Goal: Task Accomplishment & Management: Manage account settings

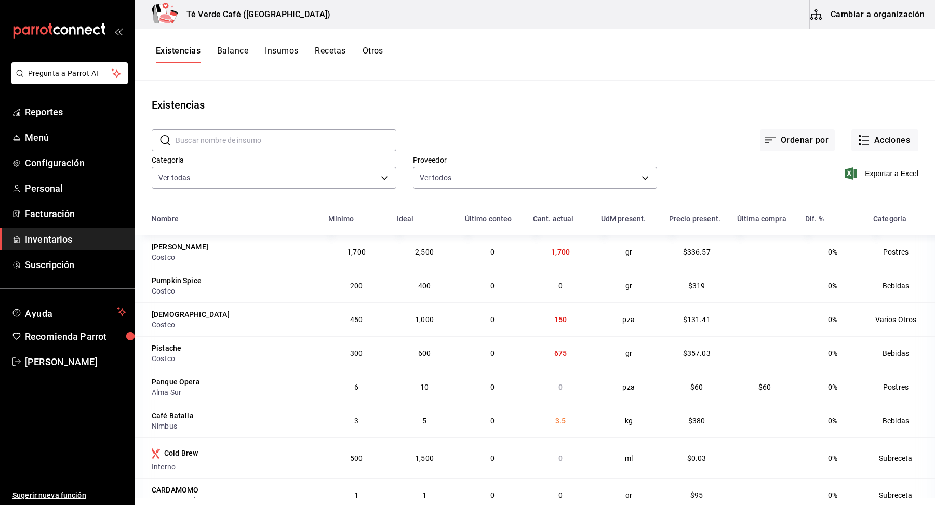
click at [238, 137] on input "text" at bounding box center [286, 140] width 221 height 21
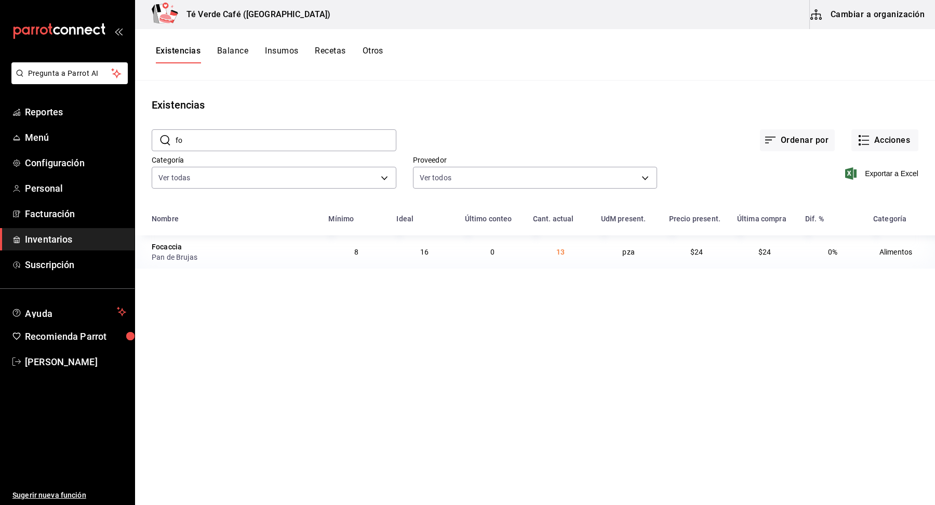
type input "f"
click at [338, 139] on input "croiss" at bounding box center [286, 140] width 221 height 21
click at [293, 140] on input "brown" at bounding box center [286, 140] width 221 height 21
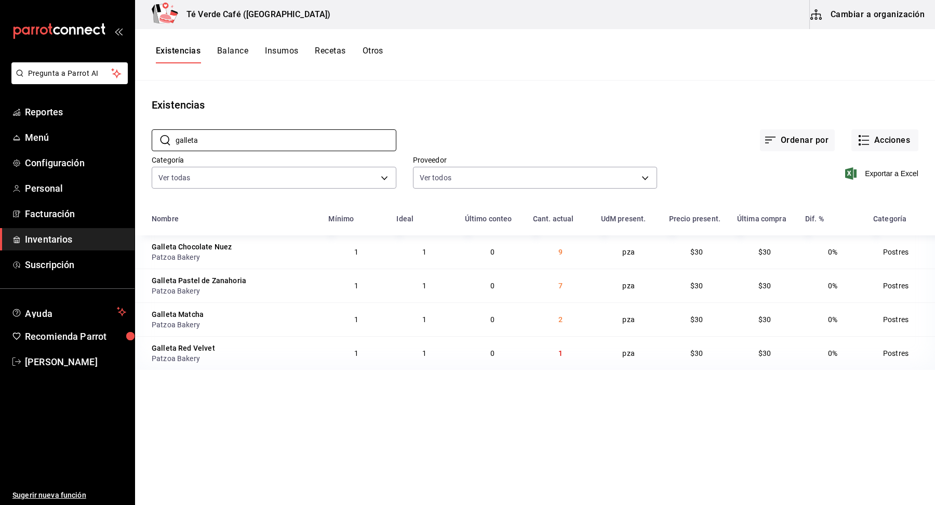
click at [568, 93] on main "Existencias ​ galleta ​ Ordenar por Acciones Categoría Ver todas 2d8f20b0-3352-…" at bounding box center [535, 288] width 800 height 417
click at [235, 135] on input "galleta" at bounding box center [286, 140] width 221 height 21
click at [216, 142] on input "tarta" at bounding box center [286, 140] width 221 height 21
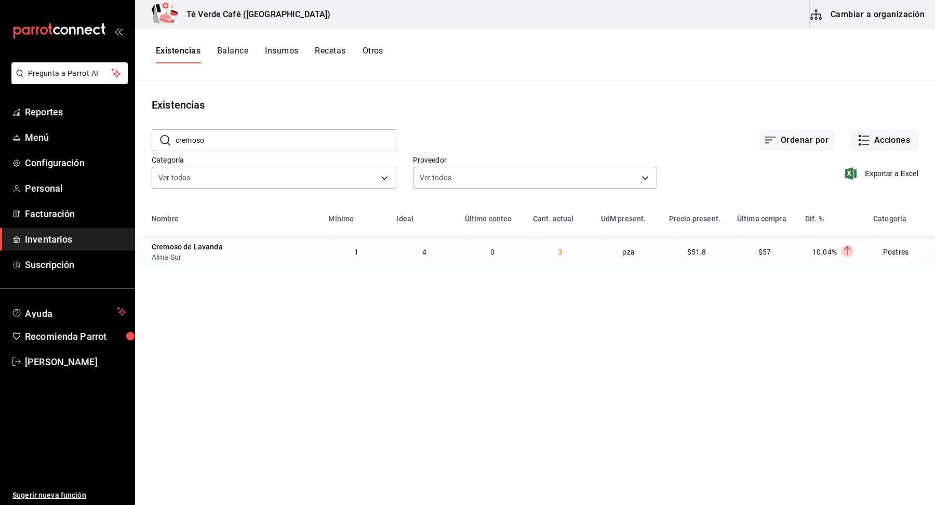
click at [229, 142] on input "cremoso" at bounding box center [286, 140] width 221 height 21
click at [220, 138] on input "agua m" at bounding box center [286, 140] width 221 height 21
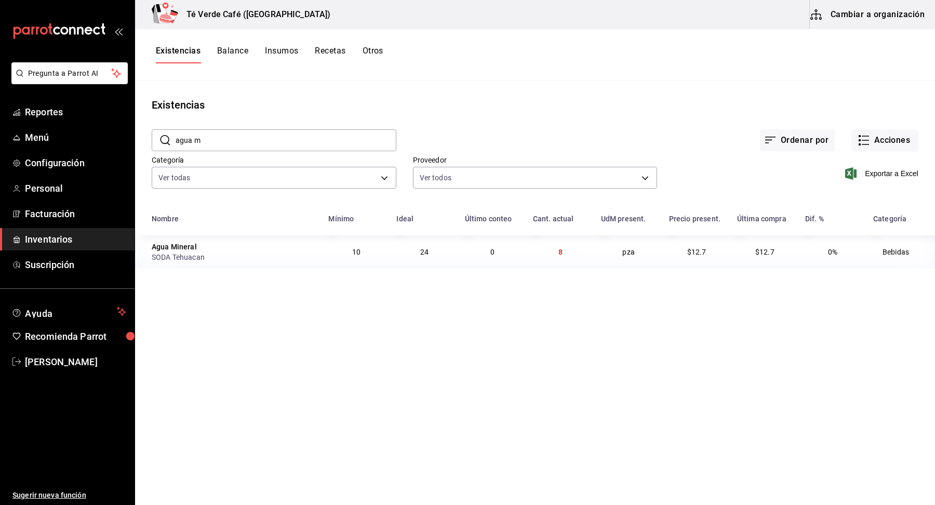
click at [220, 138] on input "agua m" at bounding box center [286, 140] width 221 height 21
type input "k"
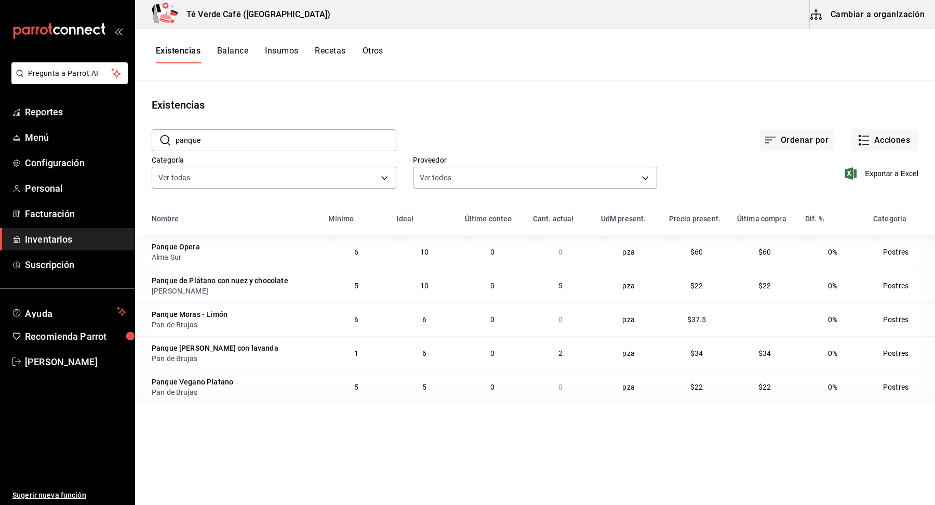
click at [242, 132] on input "panque" at bounding box center [286, 140] width 221 height 21
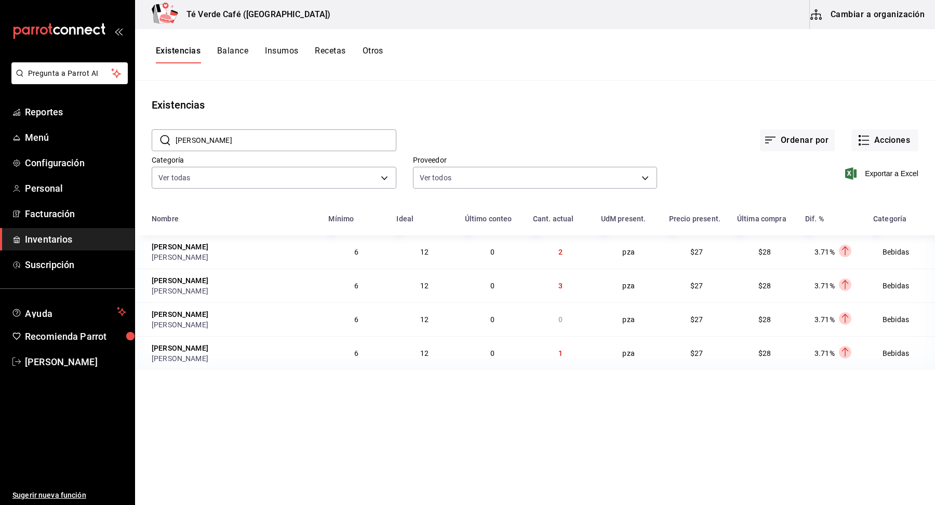
click at [292, 141] on input "[PERSON_NAME]" at bounding box center [286, 140] width 221 height 21
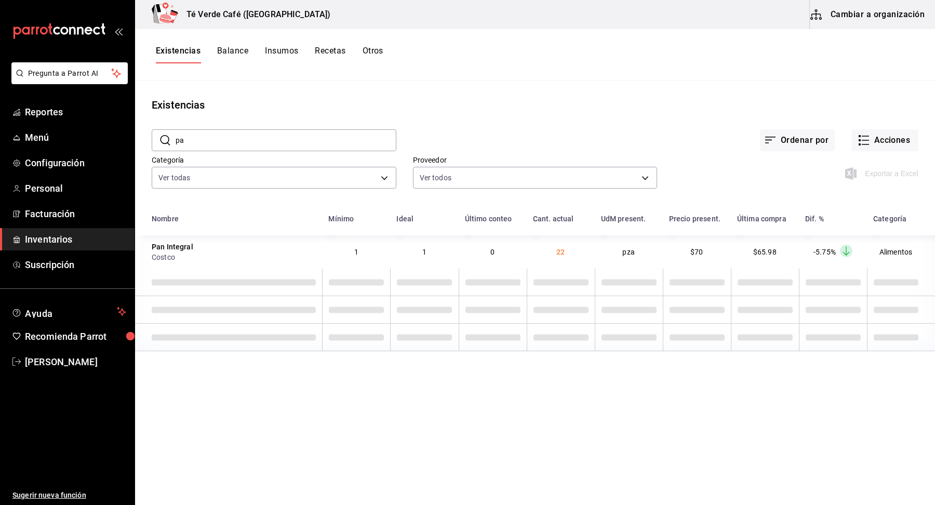
type input "p"
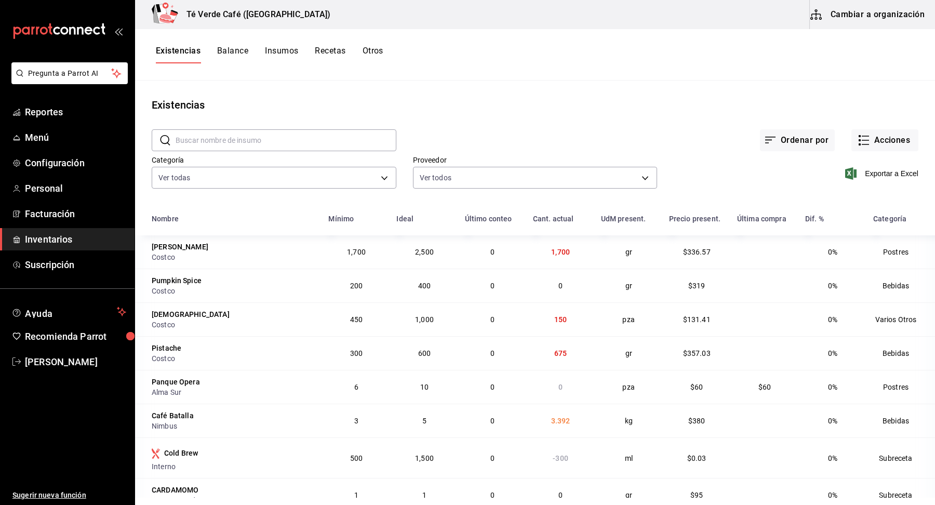
click at [200, 146] on input "text" at bounding box center [286, 140] width 221 height 21
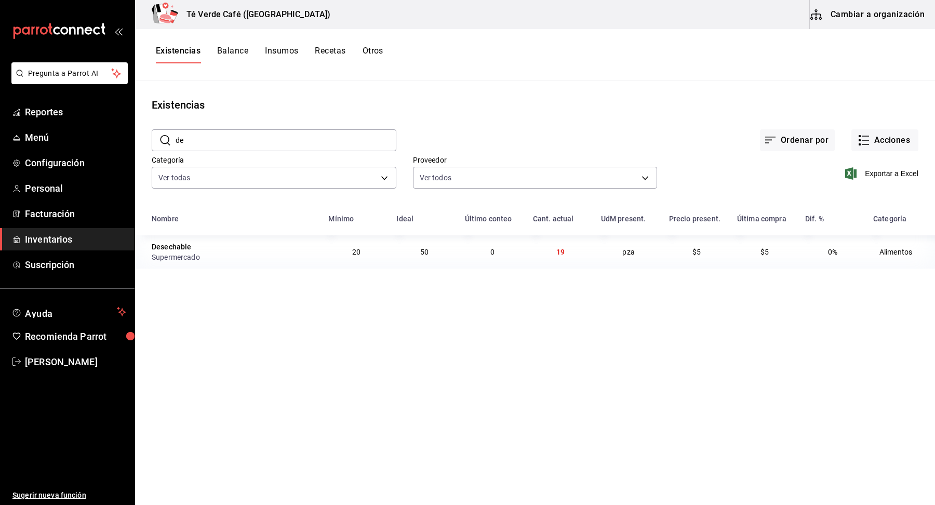
type input "d"
type input "huev"
click at [53, 106] on span "Reportes" at bounding box center [75, 112] width 101 height 14
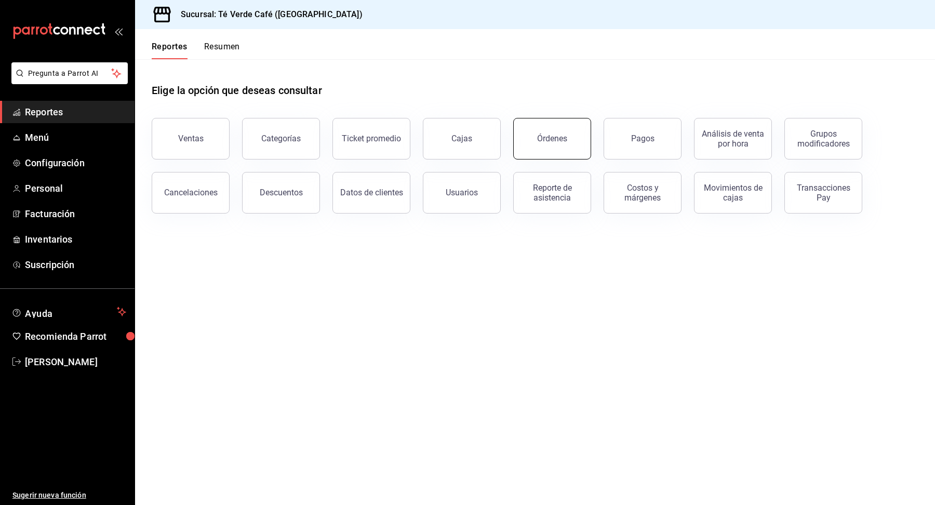
click at [538, 135] on div "Órdenes" at bounding box center [552, 138] width 30 height 10
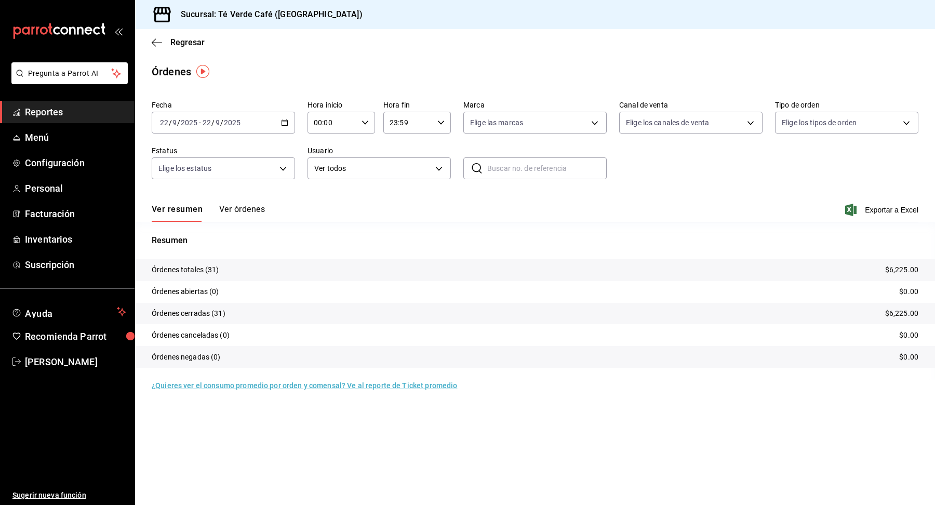
click at [174, 36] on div "Regresar" at bounding box center [535, 42] width 800 height 26
click at [174, 43] on span "Regresar" at bounding box center [187, 42] width 34 height 10
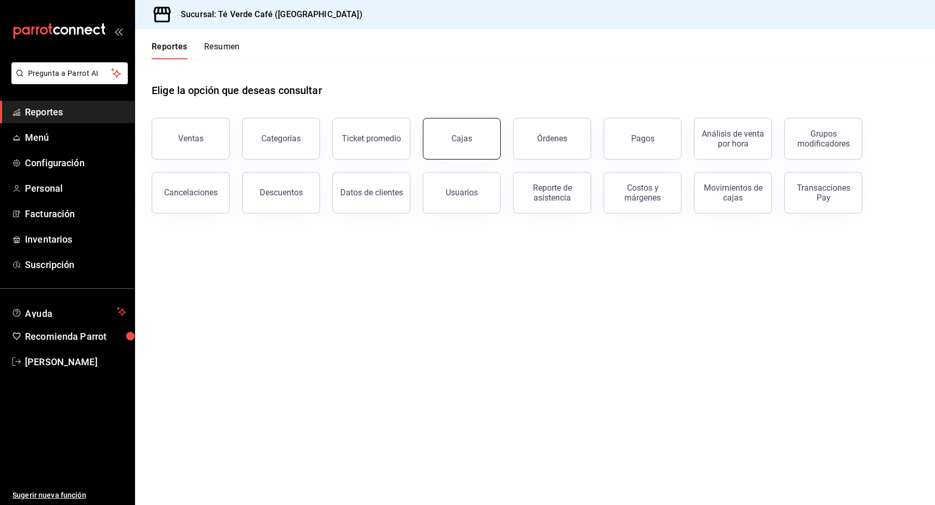
click at [475, 136] on link "Cajas" at bounding box center [462, 139] width 78 height 42
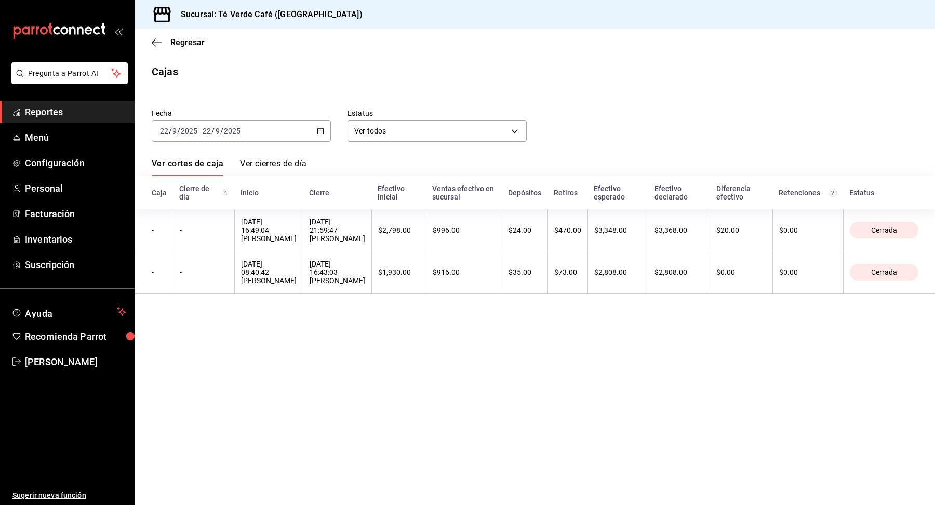
click at [51, 117] on span "Reportes" at bounding box center [75, 112] width 101 height 14
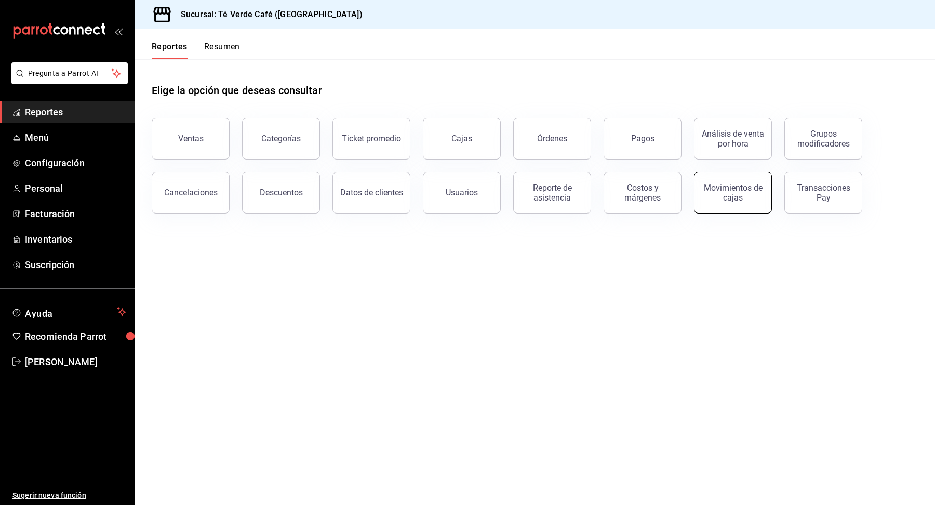
click at [724, 188] on div "Movimientos de cajas" at bounding box center [733, 193] width 64 height 20
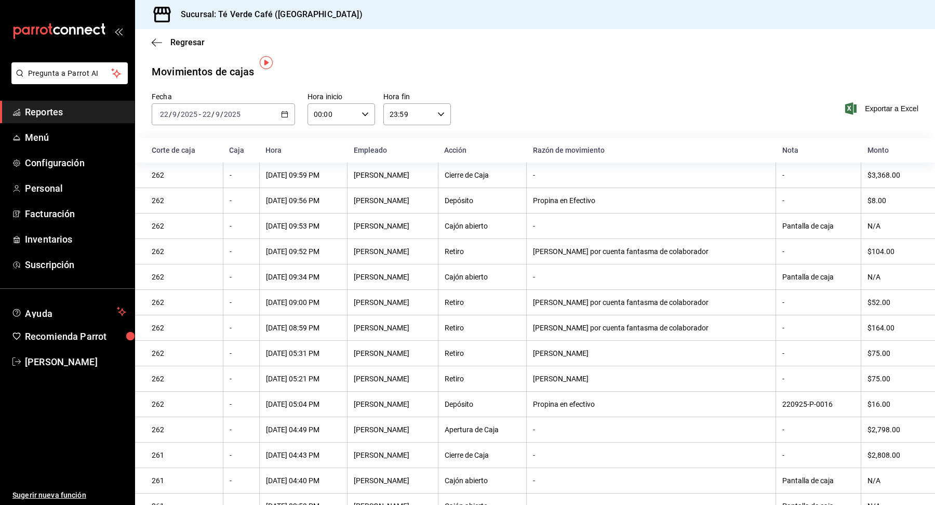
scroll to position [10, 0]
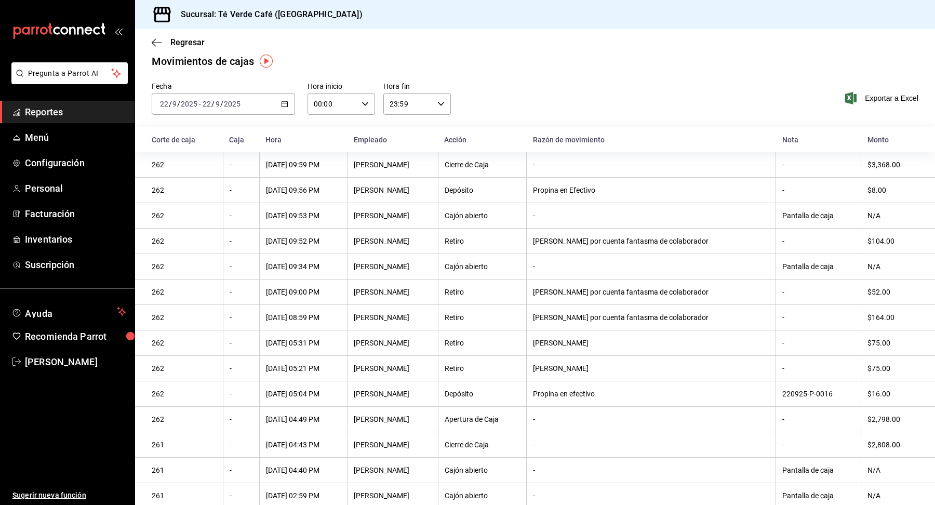
click at [59, 114] on span "Reportes" at bounding box center [75, 112] width 101 height 14
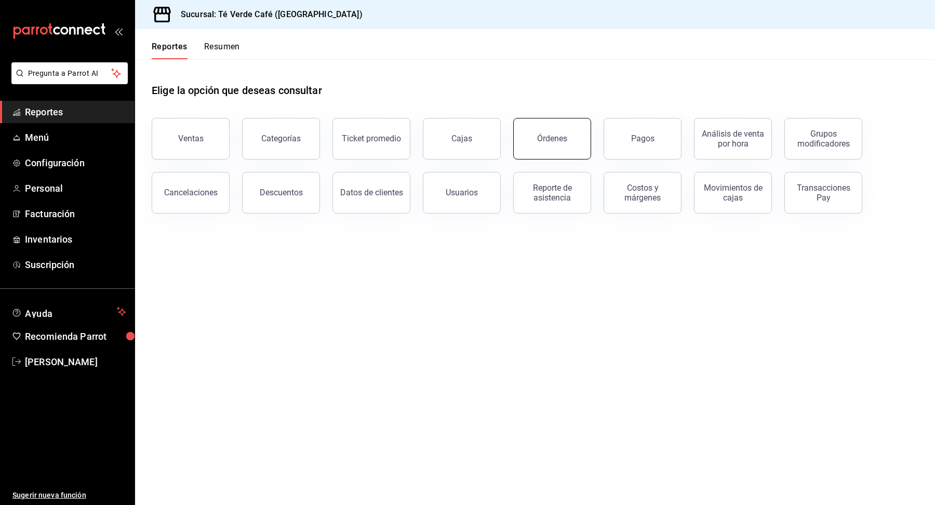
click at [560, 151] on button "Órdenes" at bounding box center [552, 139] width 78 height 42
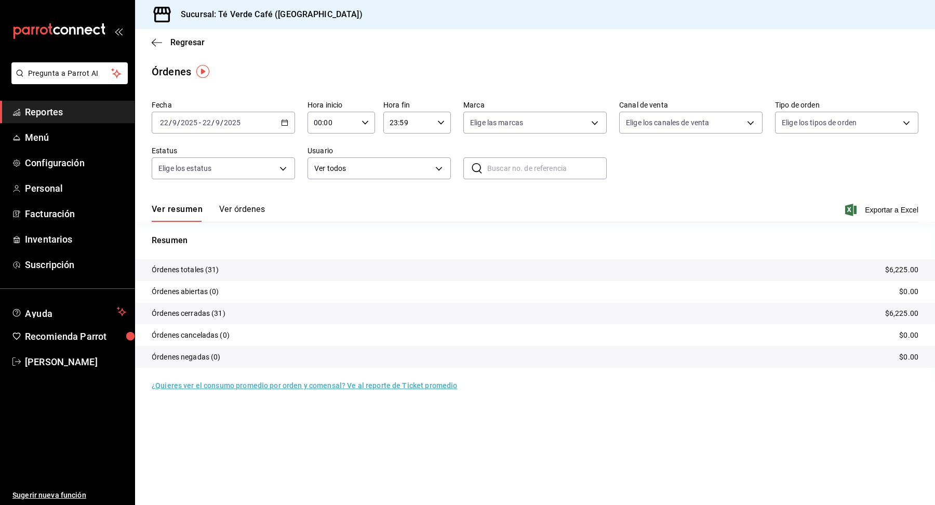
click at [244, 209] on button "Ver órdenes" at bounding box center [242, 213] width 46 height 18
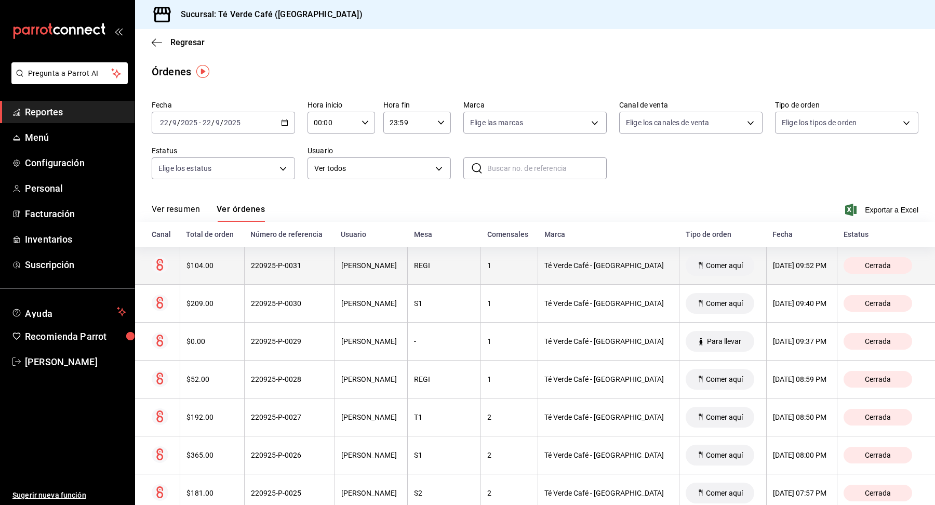
click at [209, 262] on div "$104.00" at bounding box center [211, 265] width 51 height 8
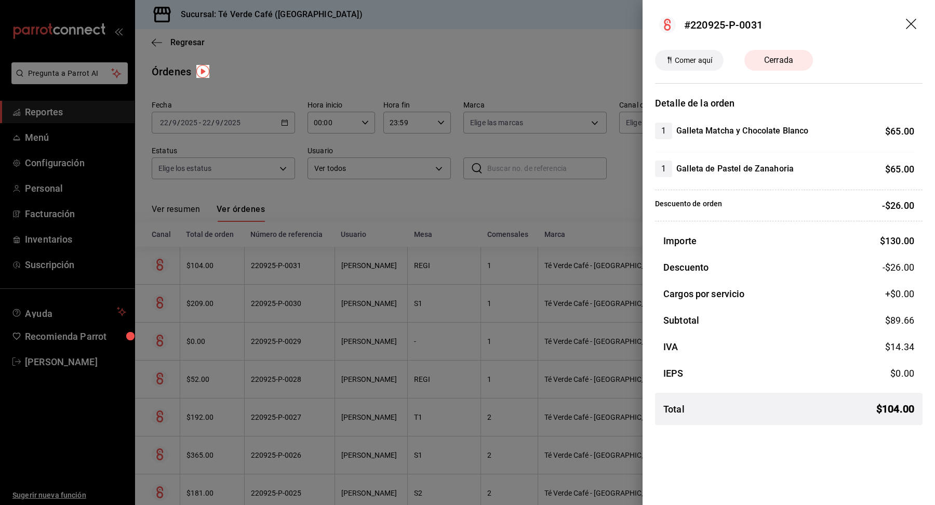
click at [913, 22] on icon "drag" at bounding box center [912, 25] width 12 height 12
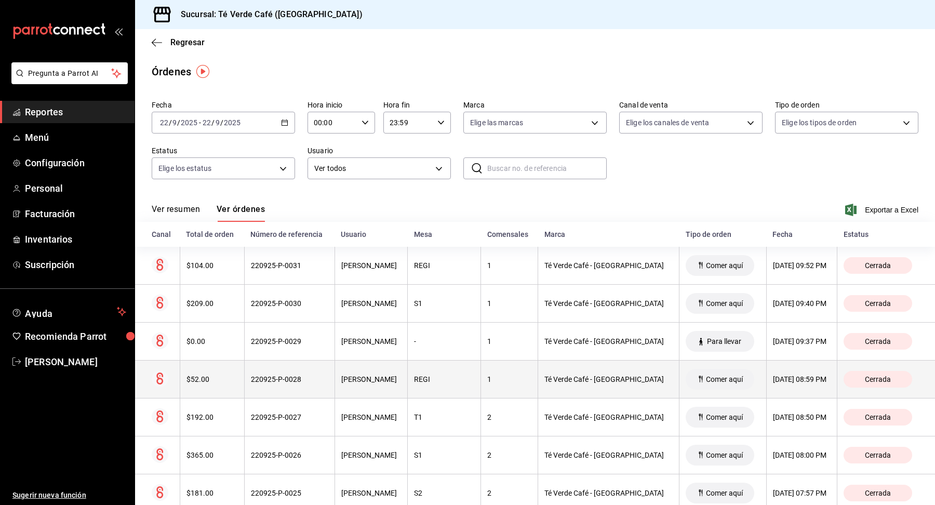
click at [212, 384] on th "$52.00" at bounding box center [212, 379] width 64 height 38
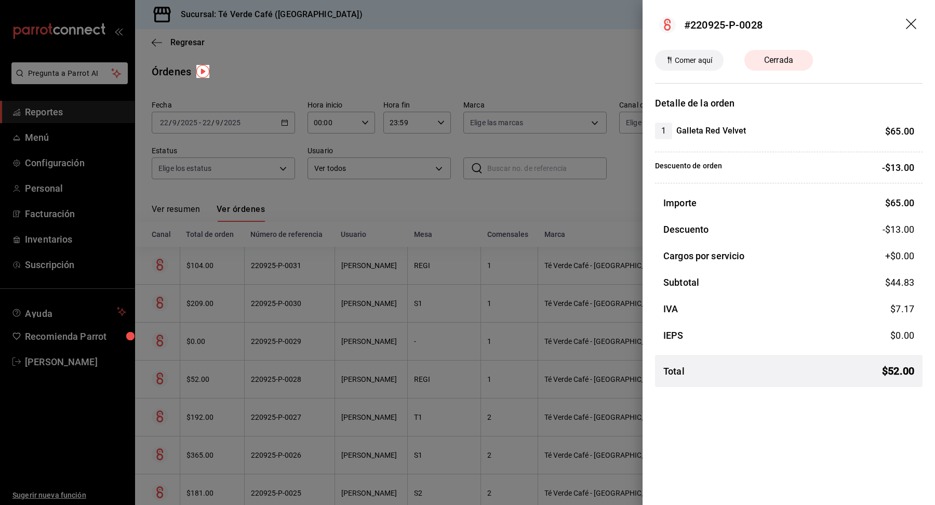
click at [914, 23] on icon "drag" at bounding box center [912, 25] width 12 height 12
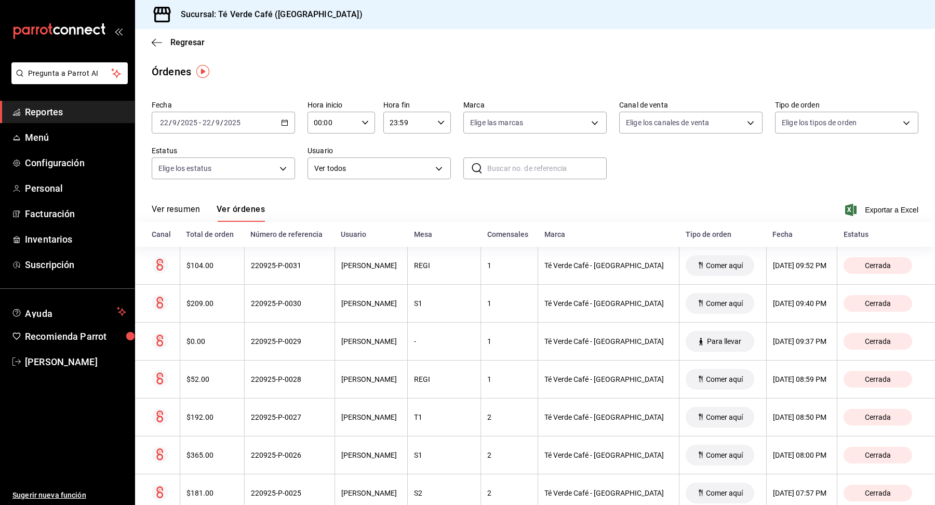
click at [57, 113] on span "Reportes" at bounding box center [75, 112] width 101 height 14
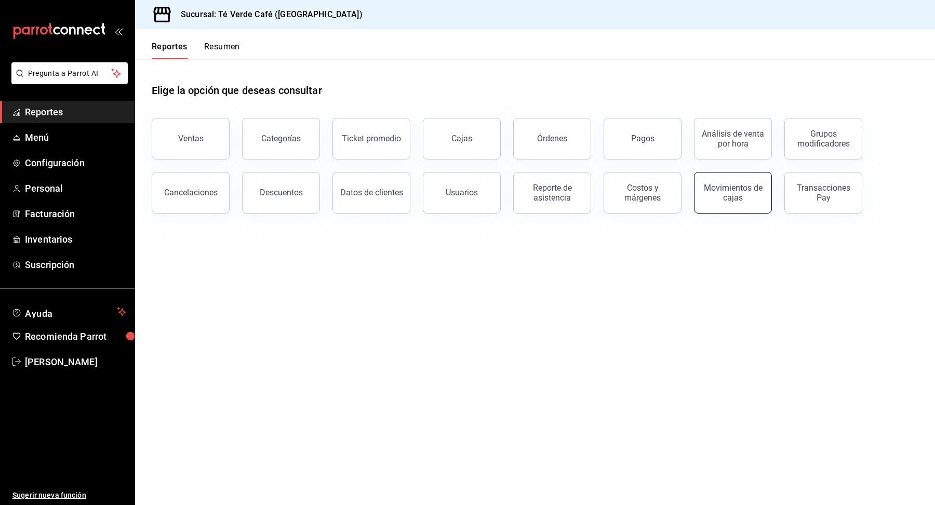
click at [719, 194] on div "Movimientos de cajas" at bounding box center [733, 193] width 64 height 20
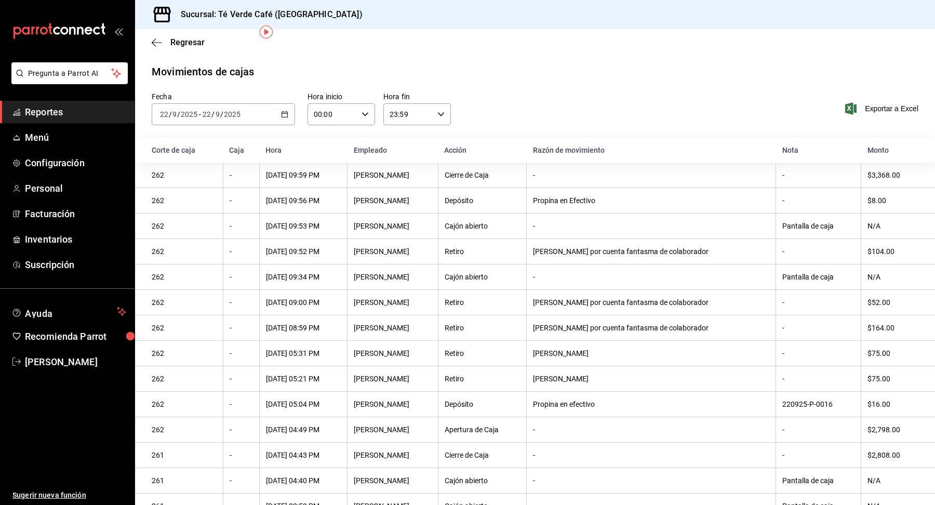
scroll to position [39, 0]
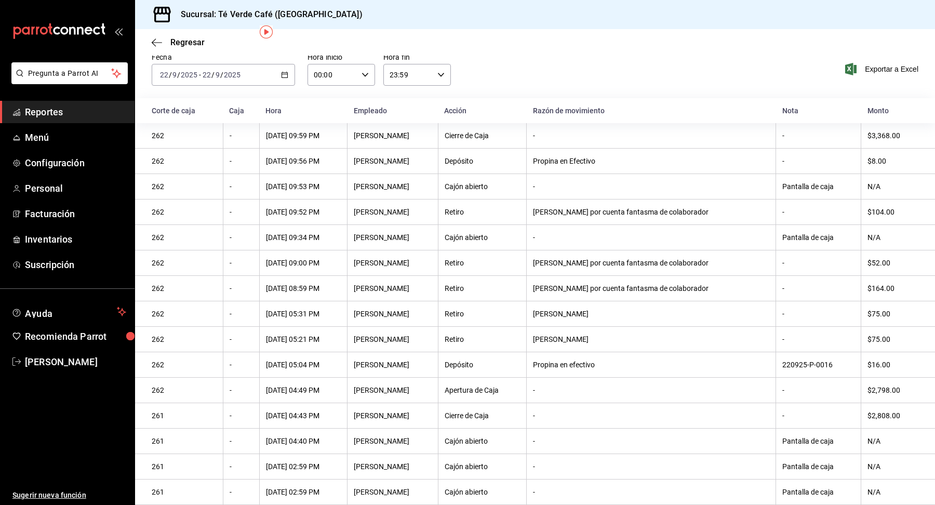
click at [64, 113] on span "Reportes" at bounding box center [75, 112] width 101 height 14
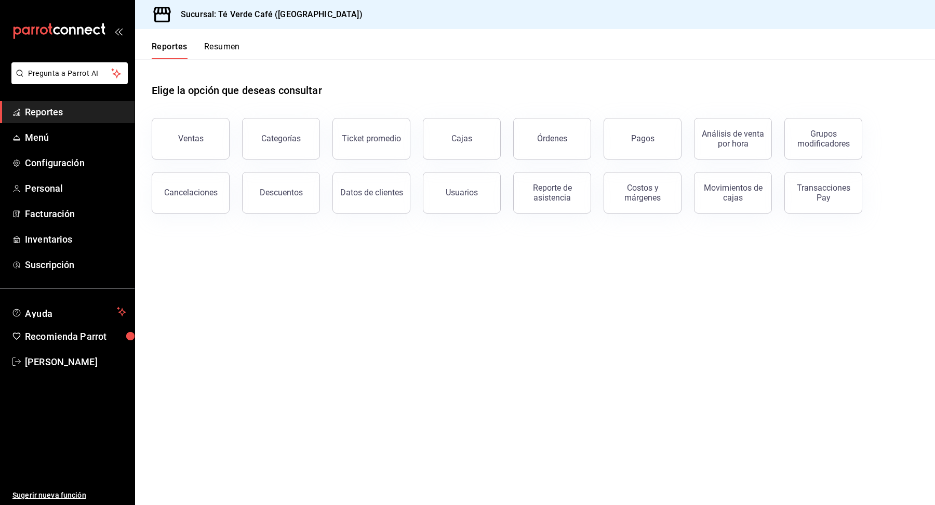
click at [594, 155] on div "Pagos" at bounding box center [636, 132] width 90 height 54
click at [577, 155] on button "Órdenes" at bounding box center [552, 139] width 78 height 42
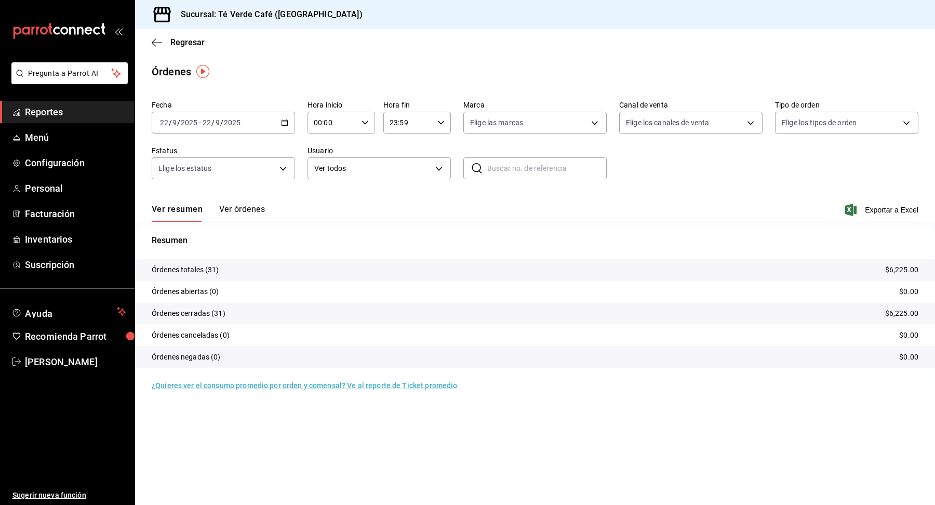
click at [247, 209] on button "Ver órdenes" at bounding box center [242, 213] width 46 height 18
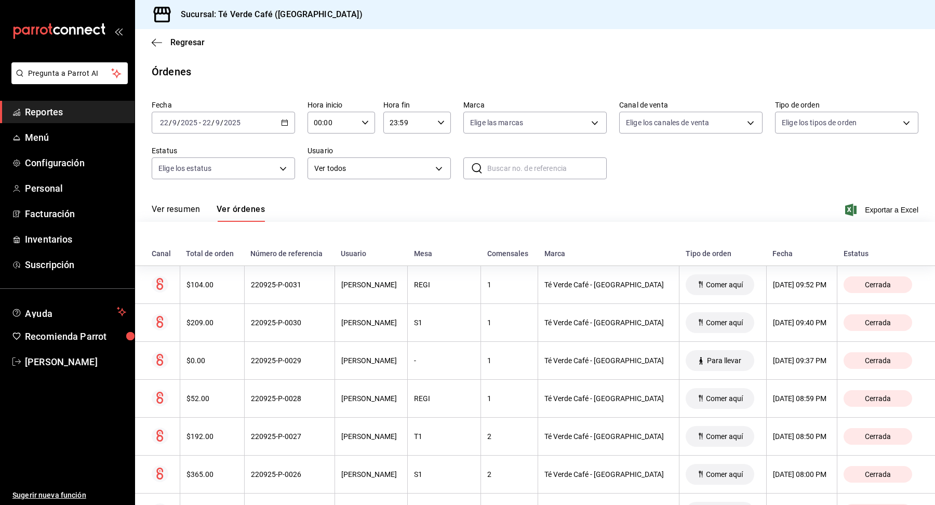
scroll to position [950, 0]
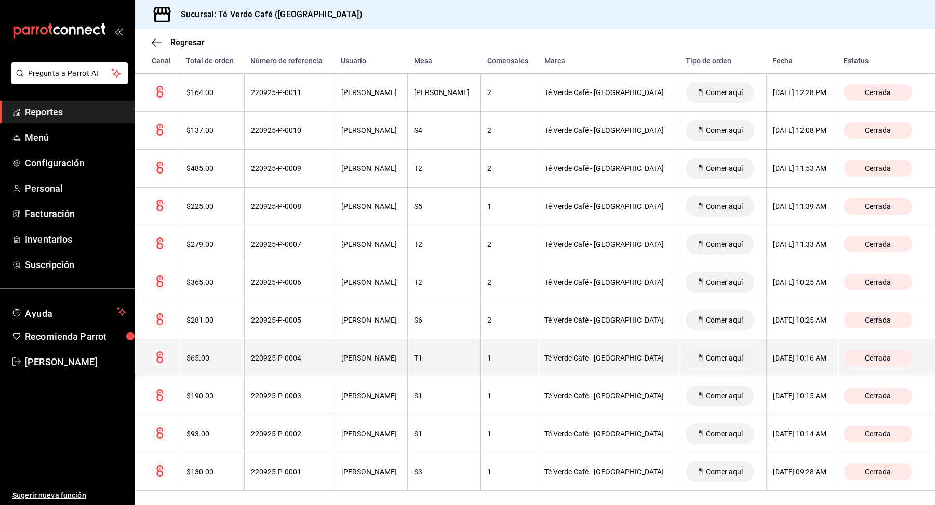
click at [224, 354] on div "$65.00" at bounding box center [211, 358] width 51 height 8
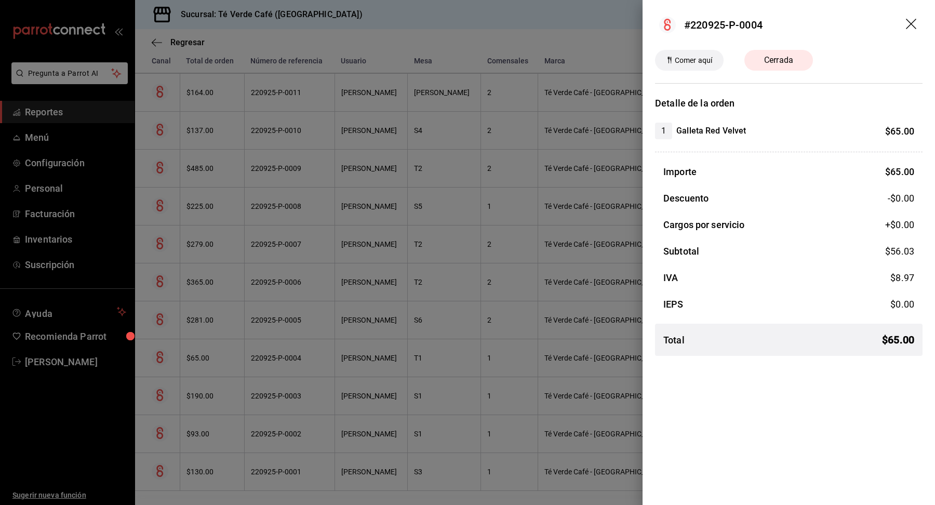
click at [909, 25] on icon "drag" at bounding box center [911, 24] width 10 height 10
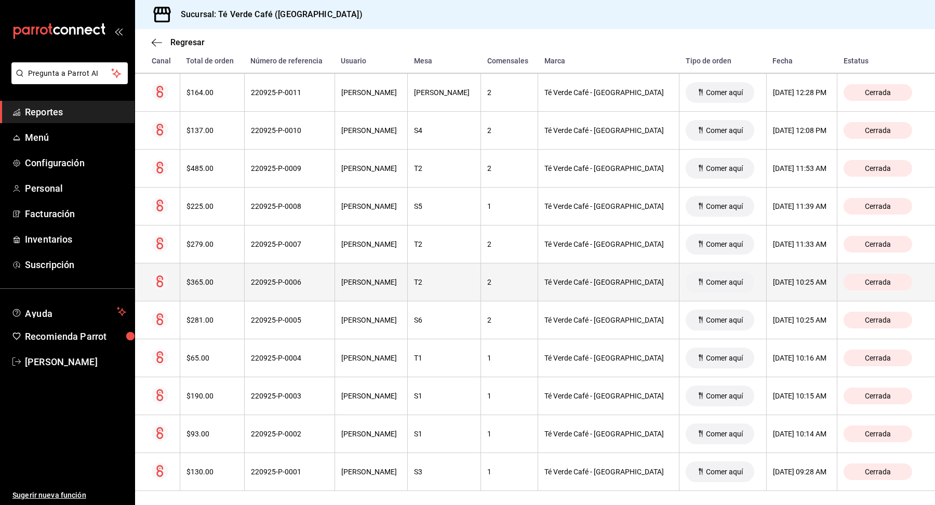
click at [213, 278] on div "$365.00" at bounding box center [211, 282] width 51 height 8
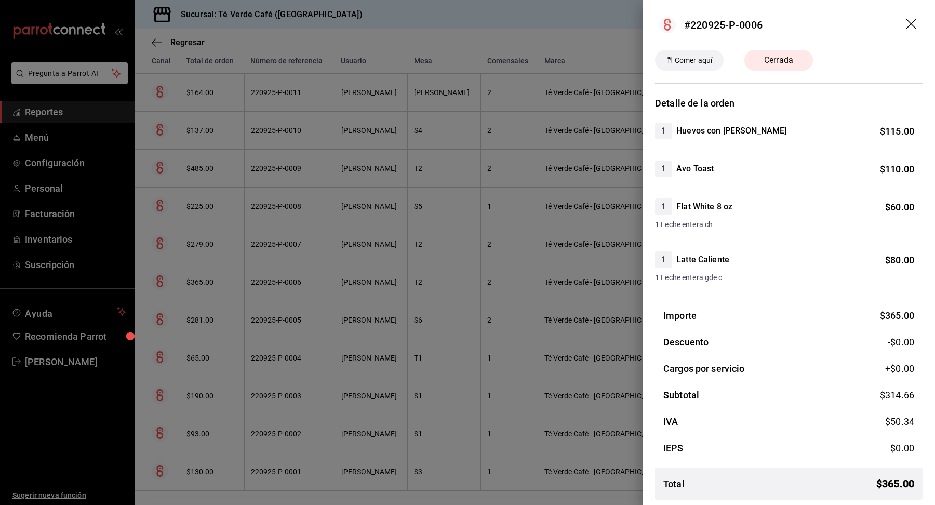
click at [911, 25] on icon "drag" at bounding box center [912, 25] width 12 height 12
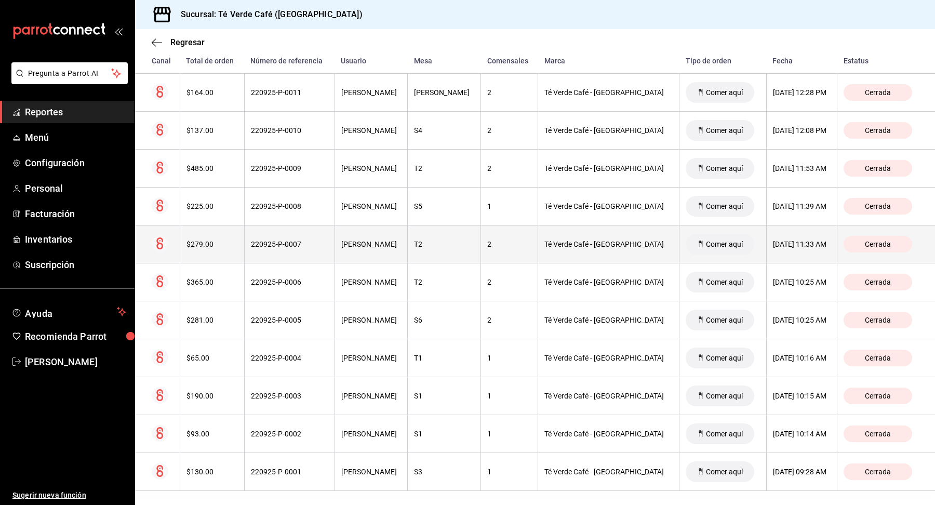
click at [219, 241] on div "$279.00" at bounding box center [211, 244] width 51 height 8
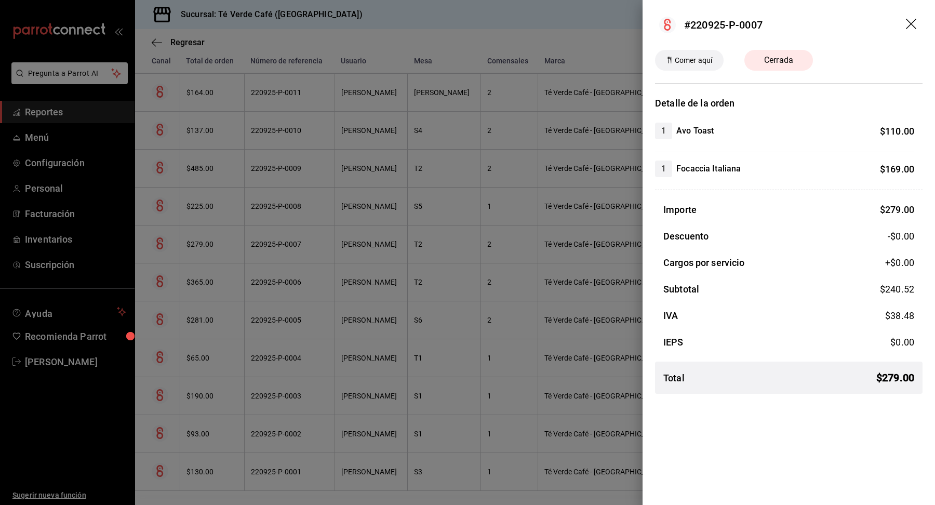
click at [915, 20] on icon "drag" at bounding box center [911, 24] width 10 height 10
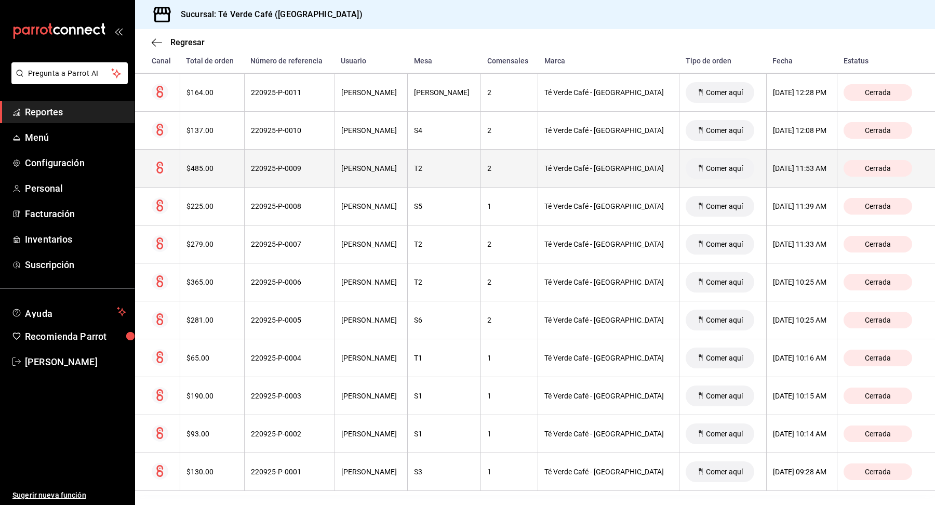
click at [213, 164] on div "$485.00" at bounding box center [211, 168] width 51 height 8
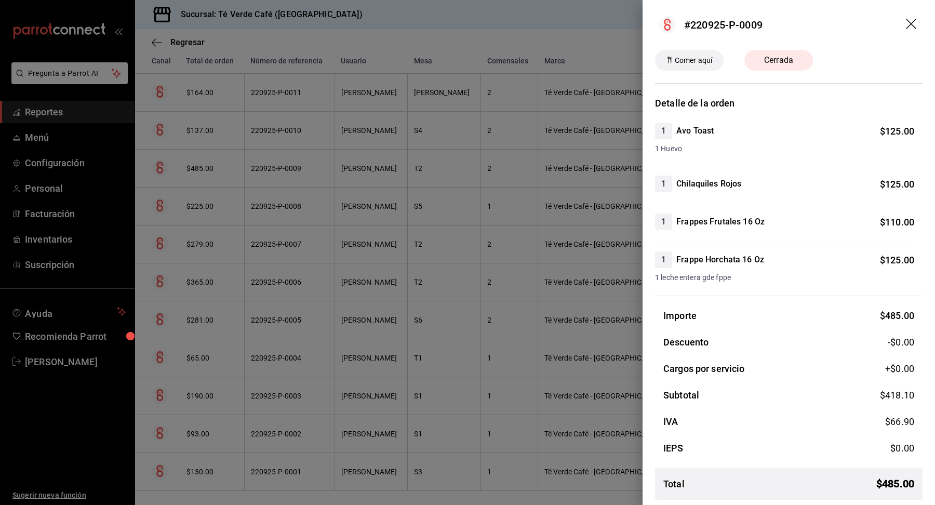
click at [912, 23] on icon "drag" at bounding box center [912, 25] width 12 height 12
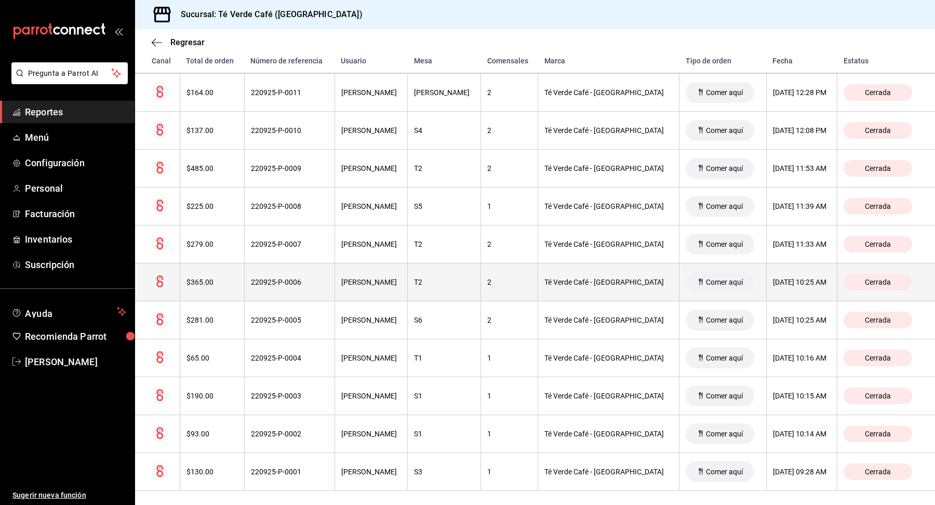
click at [215, 279] on div "$365.00" at bounding box center [211, 282] width 51 height 8
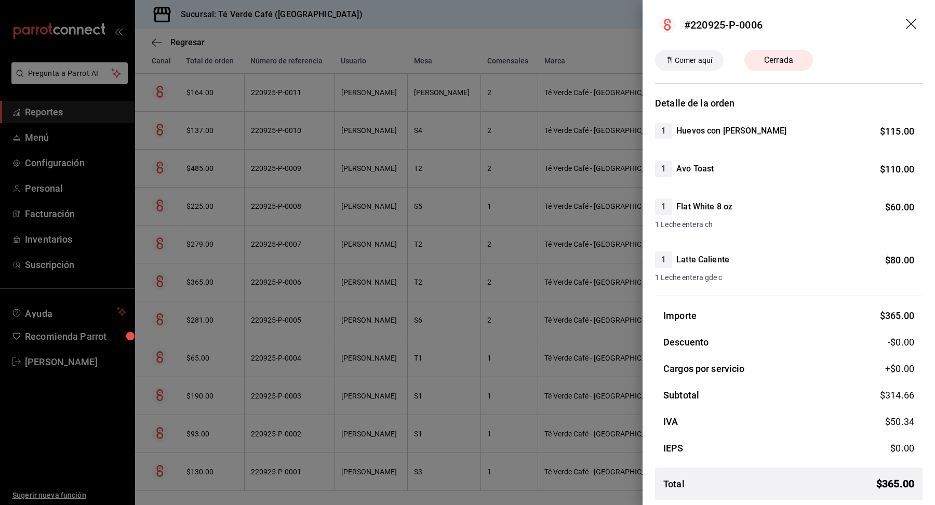
click at [912, 24] on icon "drag" at bounding box center [911, 24] width 10 height 10
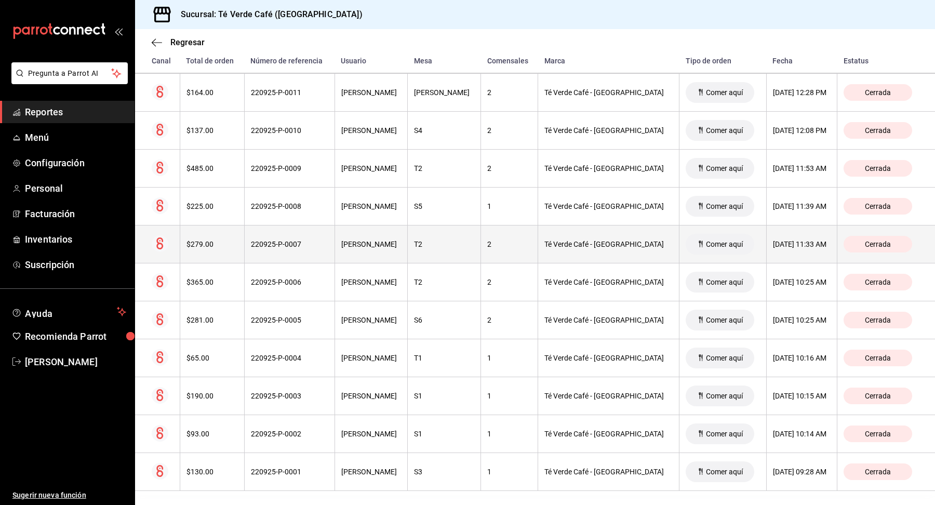
click at [213, 240] on div "$279.00" at bounding box center [211, 244] width 51 height 8
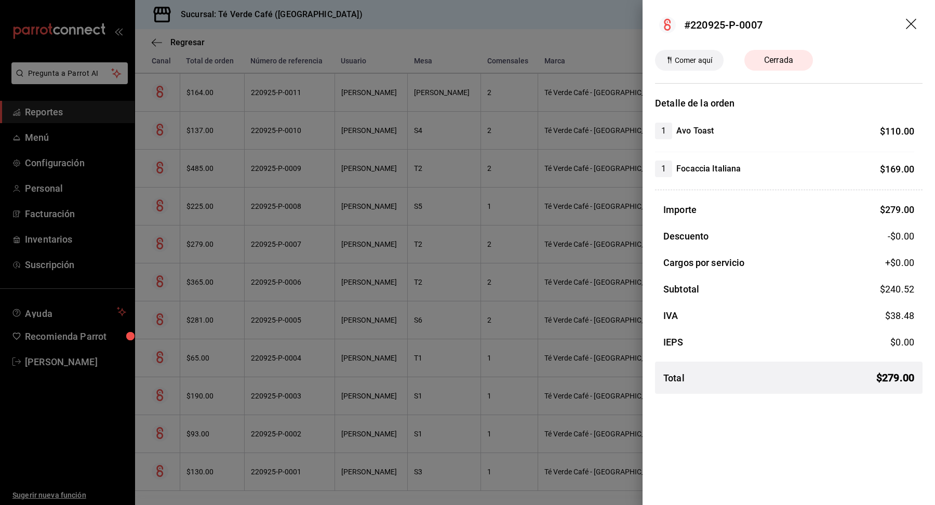
click at [912, 23] on icon "drag" at bounding box center [911, 24] width 10 height 10
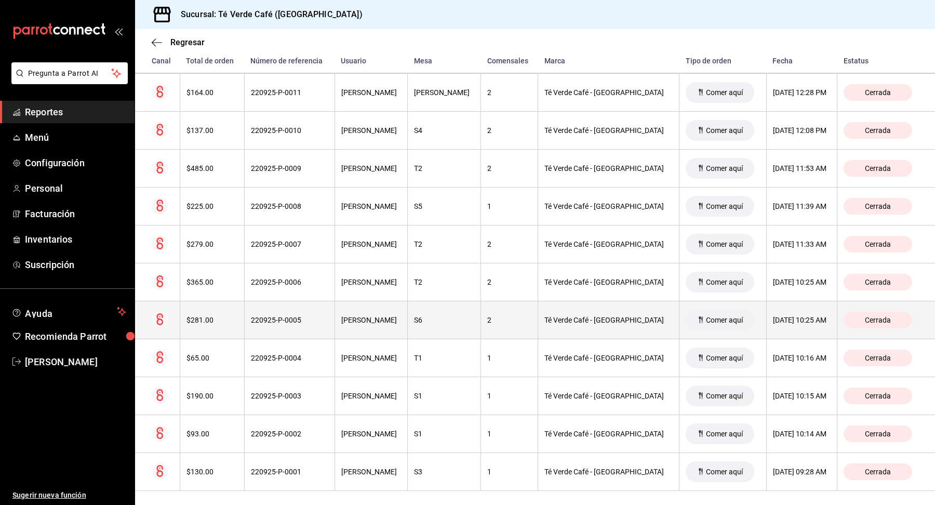
scroll to position [947, 0]
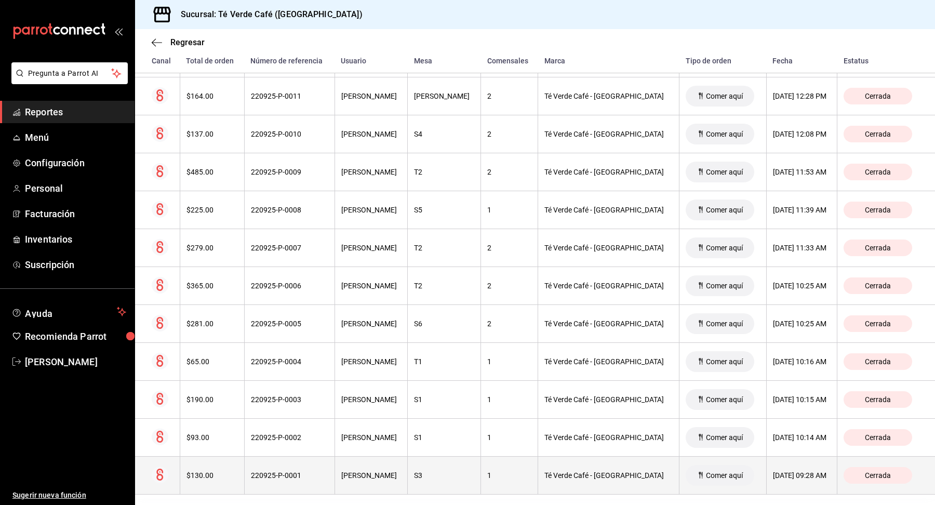
click at [207, 471] on div "$130.00" at bounding box center [211, 475] width 51 height 8
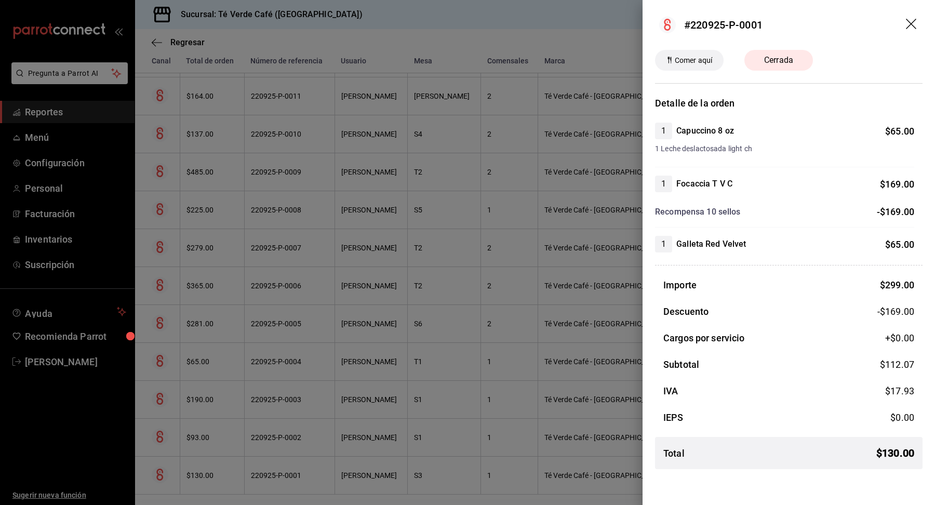
click at [913, 25] on icon "drag" at bounding box center [911, 24] width 10 height 10
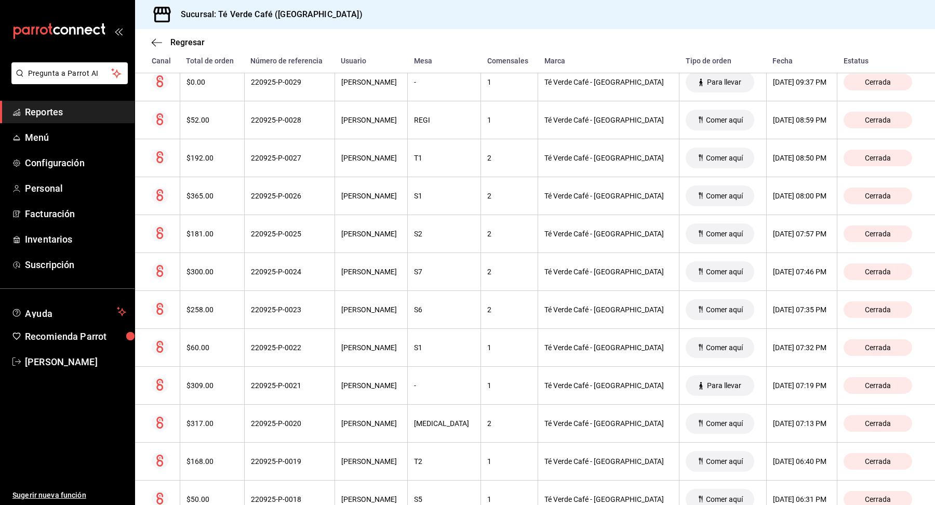
scroll to position [0, 0]
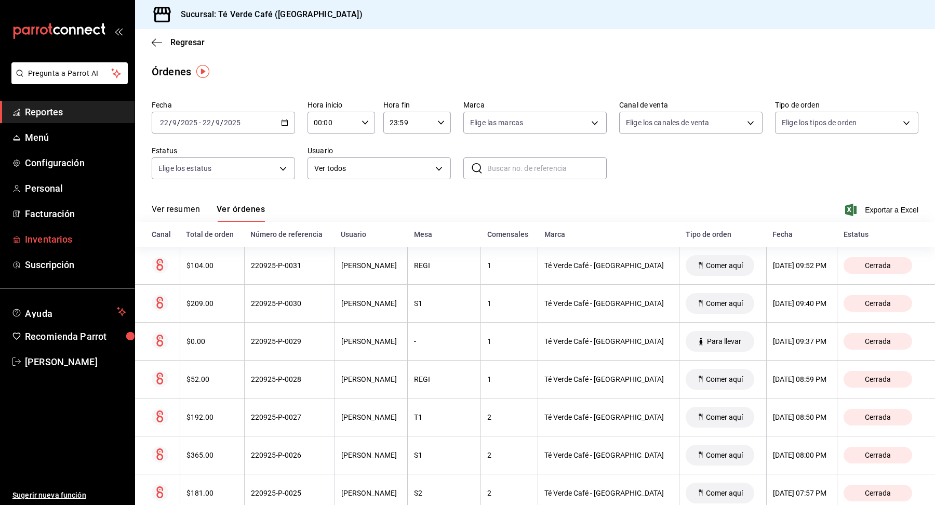
click at [41, 247] on link "Inventarios" at bounding box center [67, 239] width 135 height 22
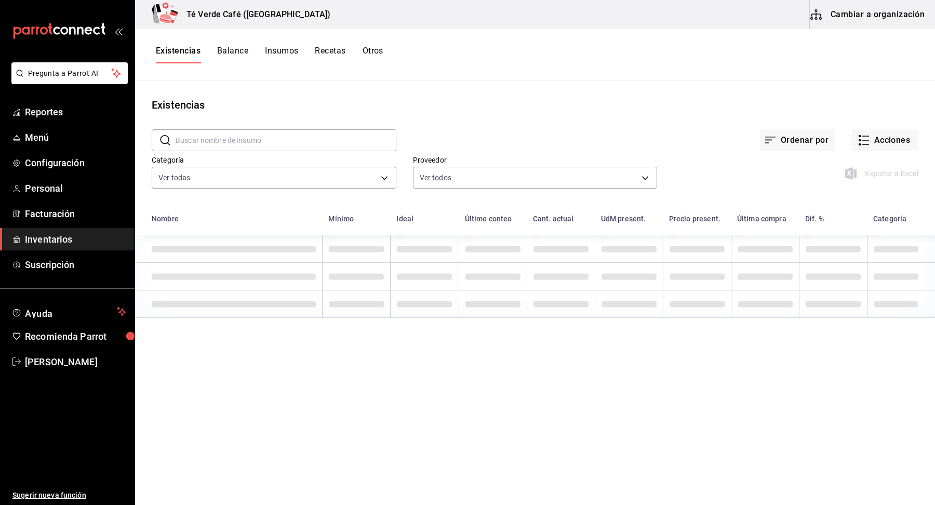
click at [263, 139] on input "text" at bounding box center [286, 140] width 221 height 21
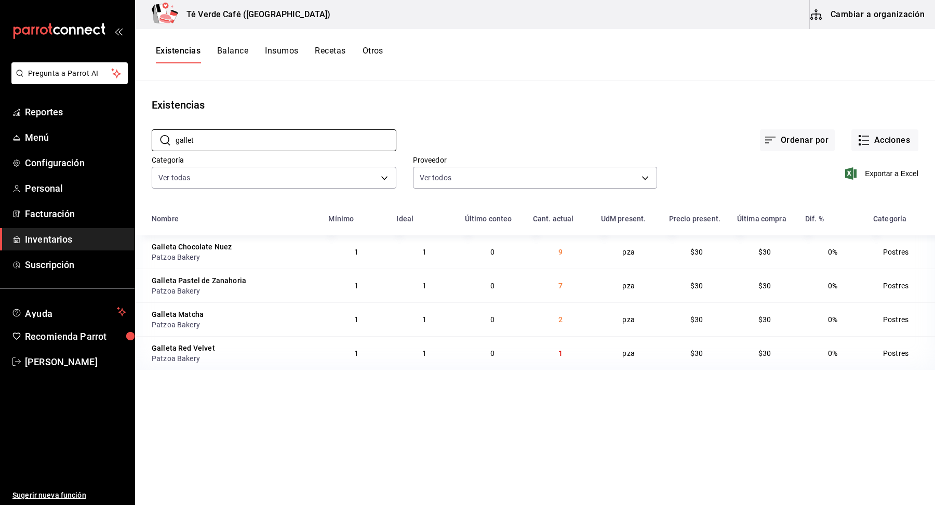
type input "gallet"
click at [555, 422] on main "Existencias ​ [PERSON_NAME] ​ Ordenar por Acciones Categoría Ver todas 2d8f20b0…" at bounding box center [535, 288] width 800 height 417
click at [883, 144] on button "Acciones" at bounding box center [884, 140] width 67 height 22
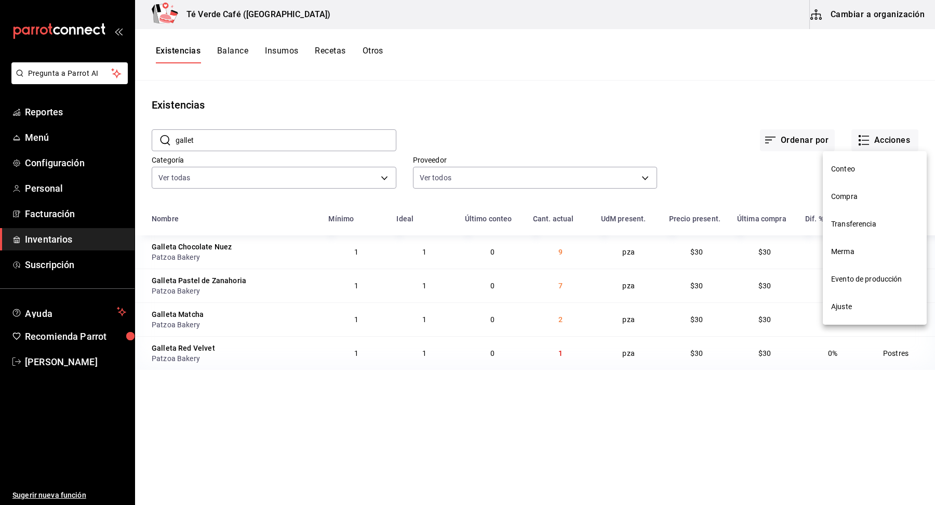
click at [846, 311] on span "Ajuste" at bounding box center [874, 306] width 87 height 11
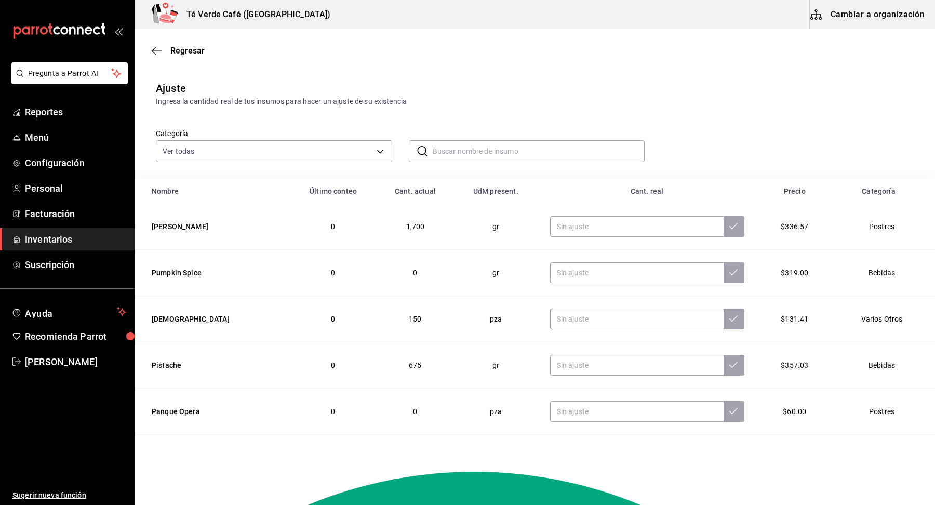
click at [489, 156] on input "text" at bounding box center [539, 151] width 212 height 21
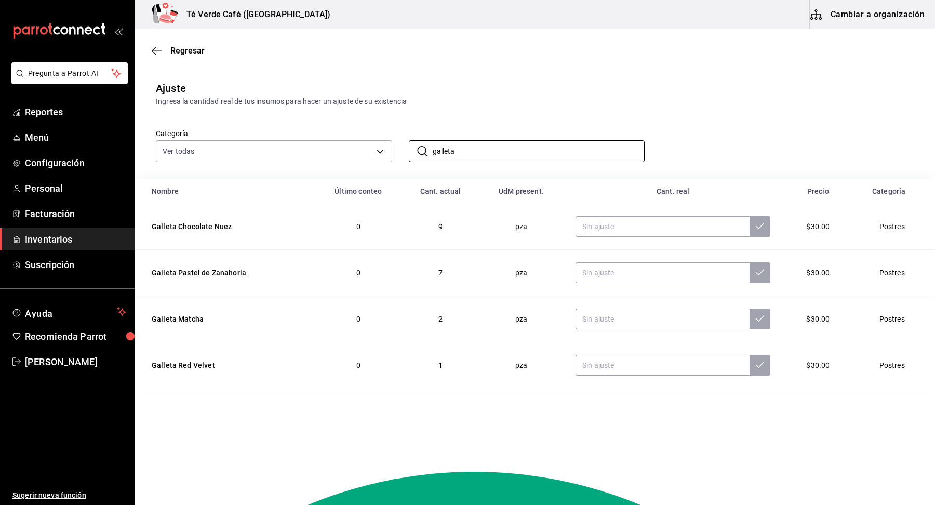
type input "galleta"
click at [636, 82] on div "Ajuste Ingresa la cantidad real de tus insumos para hacer un ajuste de su exist…" at bounding box center [535, 93] width 800 height 26
click at [644, 319] on input "text" at bounding box center [662, 318] width 174 height 21
type input "3.00"
click at [647, 371] on input "text" at bounding box center [662, 365] width 174 height 21
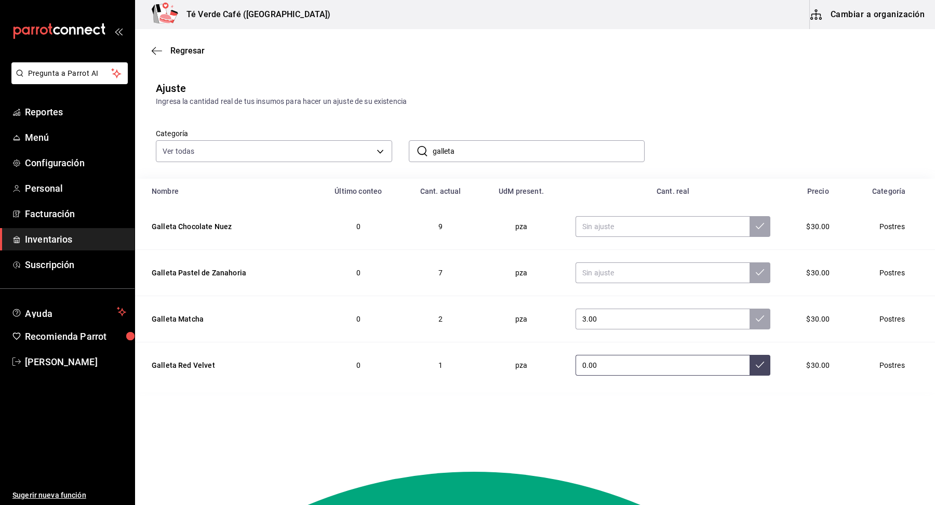
type input "0.00"
click at [756, 373] on button at bounding box center [759, 365] width 21 height 21
click at [756, 324] on button at bounding box center [759, 318] width 21 height 21
click at [64, 116] on span "Reportes" at bounding box center [75, 112] width 101 height 14
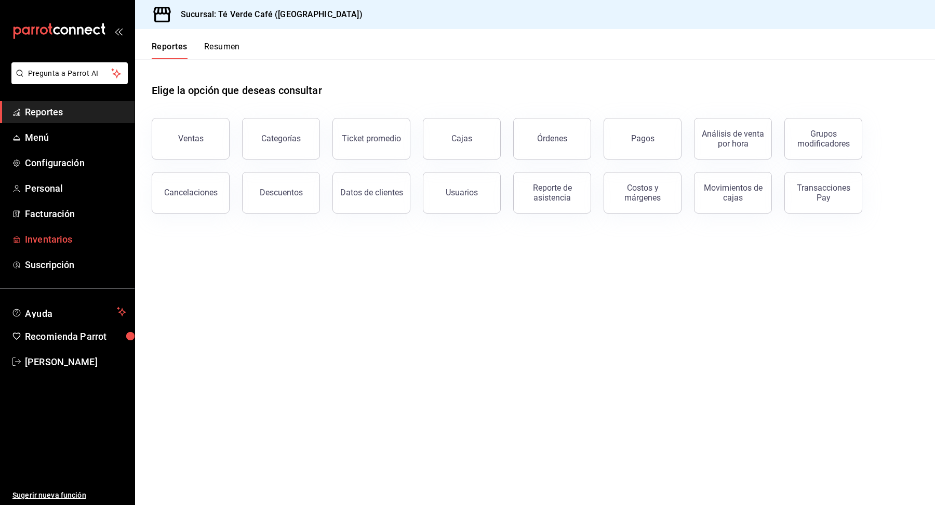
click at [75, 240] on span "Inventarios" at bounding box center [75, 239] width 101 height 14
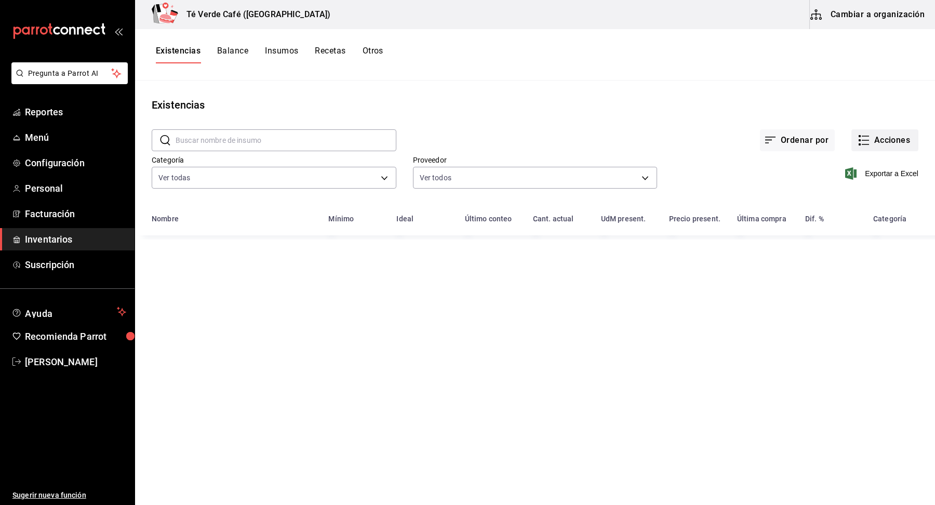
click at [874, 143] on button "Acciones" at bounding box center [884, 140] width 67 height 22
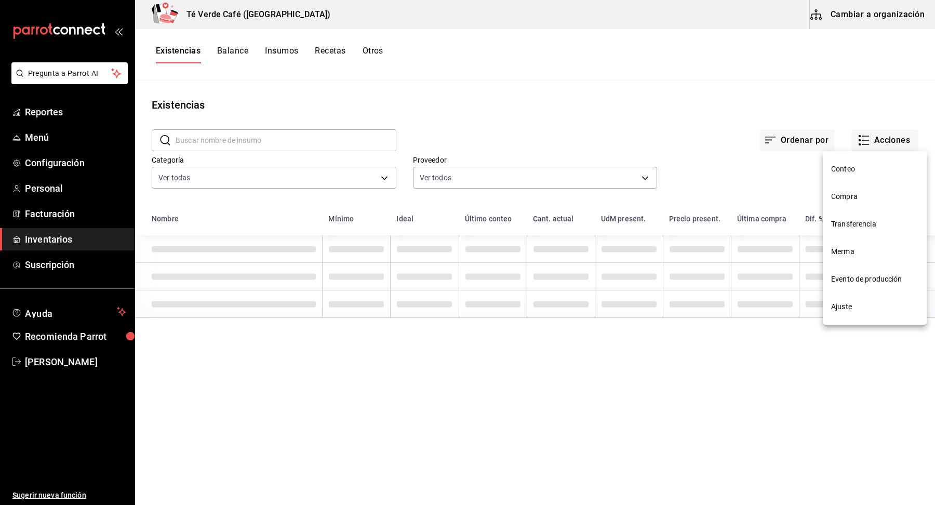
click at [842, 200] on span "Compra" at bounding box center [874, 196] width 87 height 11
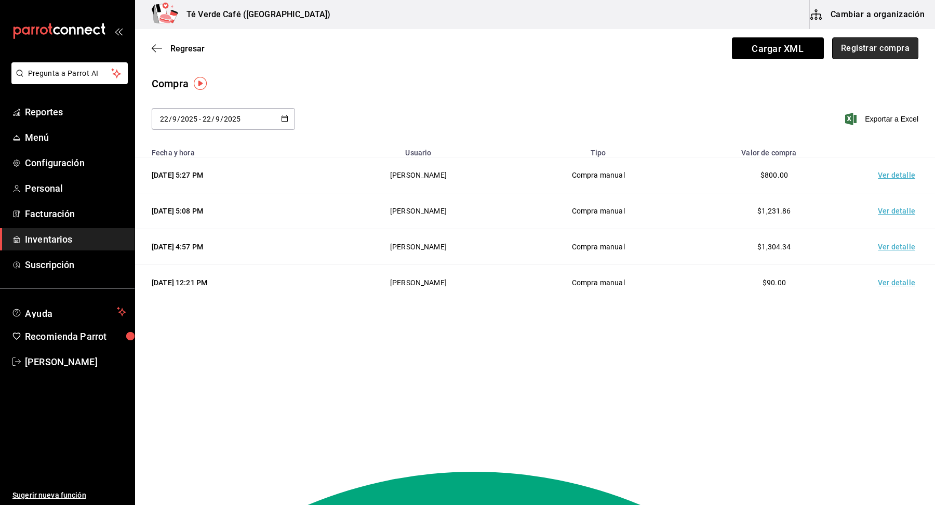
click at [869, 51] on button "Registrar compra" at bounding box center [875, 48] width 86 height 22
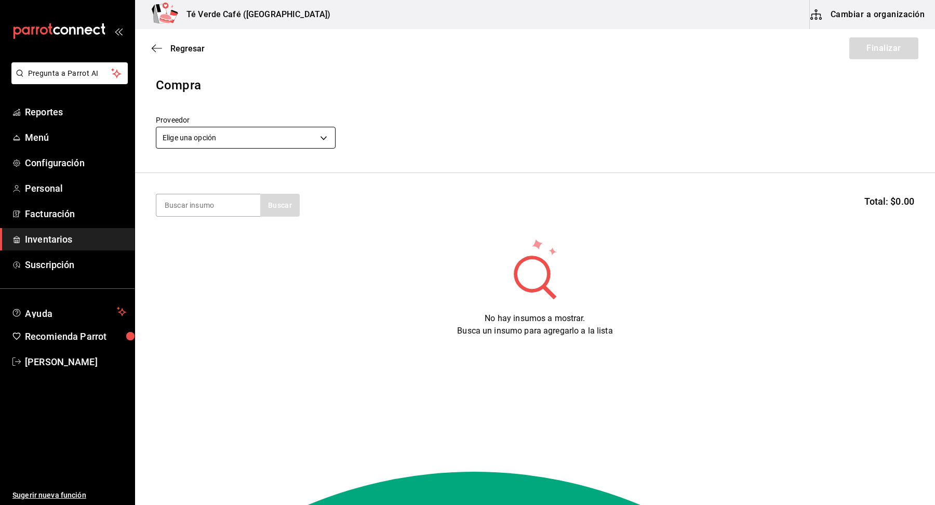
click at [300, 139] on body "Pregunta a Parrot AI Reportes Menú Configuración Personal Facturación Inventari…" at bounding box center [467, 223] width 935 height 446
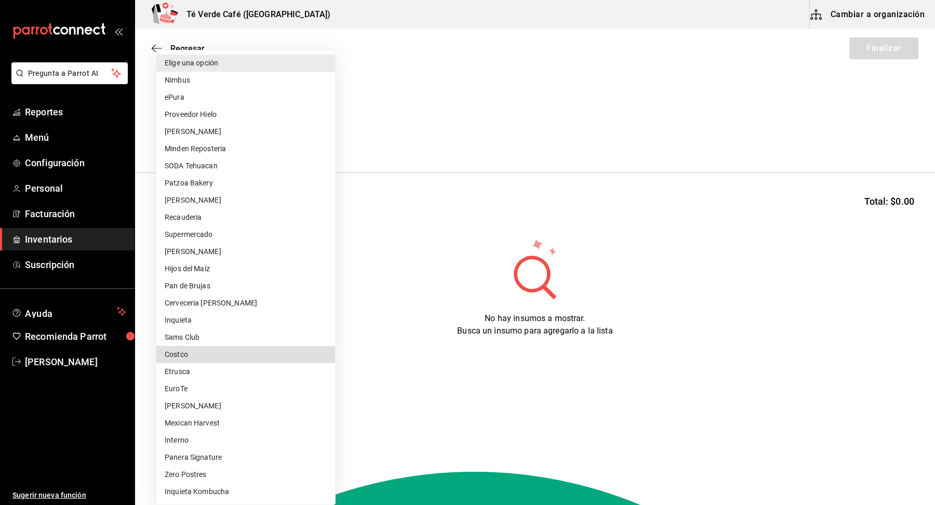
type input "1909c8ac-b539-480b-99f5-d1135949b090"
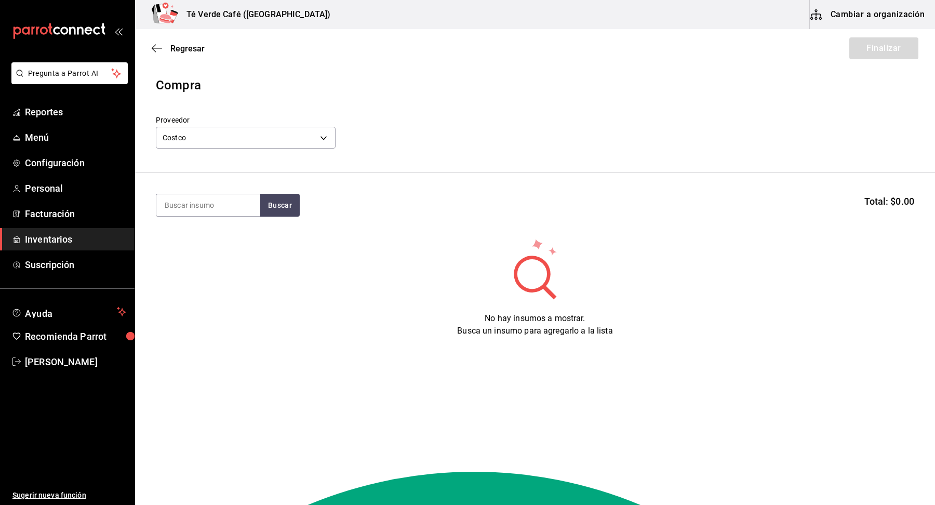
click at [226, 221] on section "Buscar Total: $0.00" at bounding box center [535, 205] width 800 height 64
click at [226, 208] on input at bounding box center [208, 205] width 104 height 22
type input "croiss"
click at [219, 236] on div "Croissant Caja - Costco" at bounding box center [208, 241] width 104 height 40
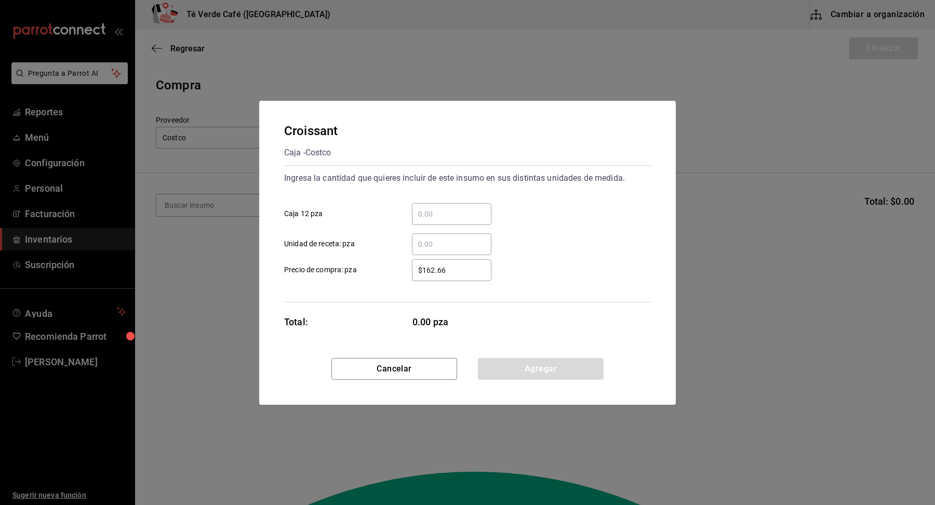
click at [429, 219] on input "​ Caja 12 pza" at bounding box center [451, 214] width 79 height 12
type input "1"
click at [556, 373] on button "Agregar" at bounding box center [541, 369] width 126 height 22
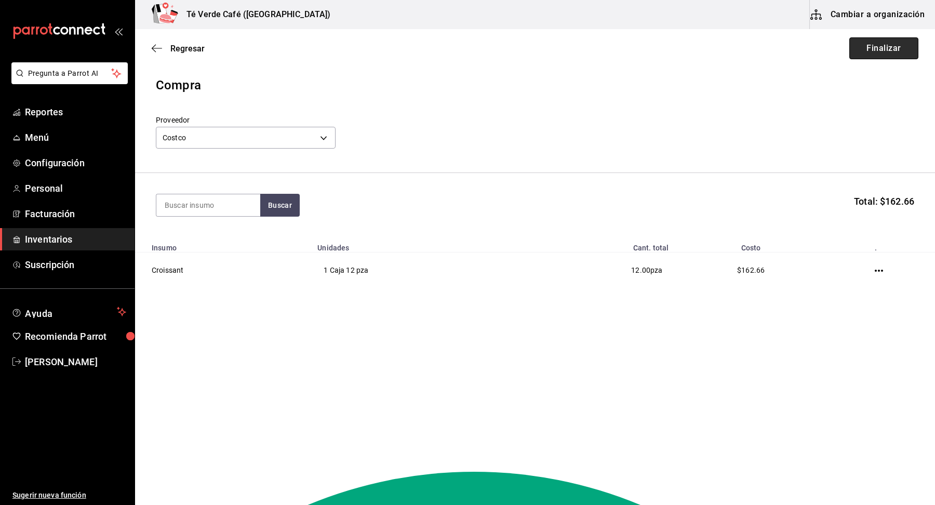
click at [893, 53] on button "Finalizar" at bounding box center [883, 48] width 69 height 22
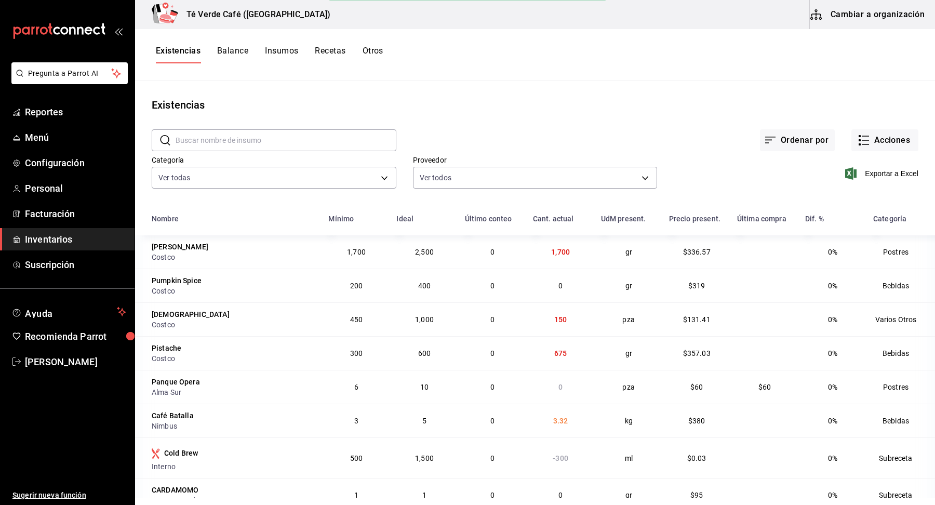
click at [328, 140] on input "text" at bounding box center [286, 140] width 221 height 21
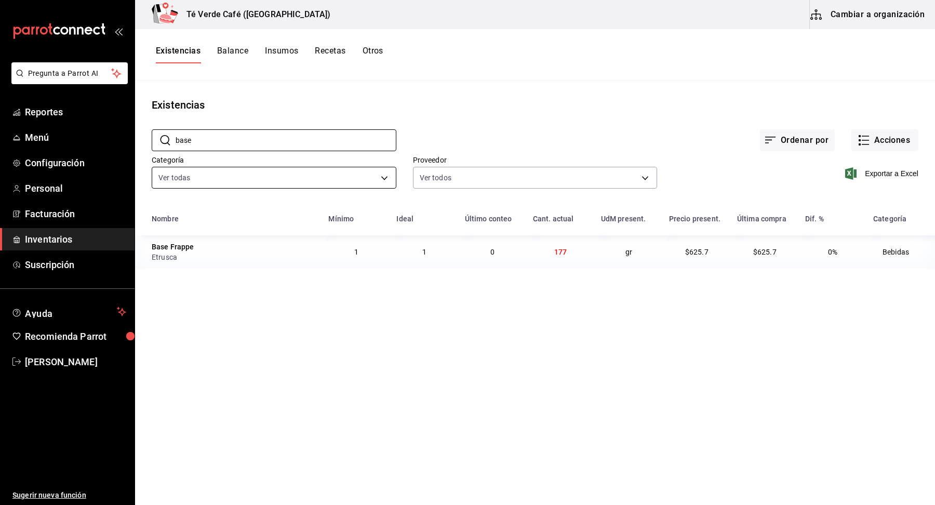
type input "base"
click at [901, 138] on button "Acciones" at bounding box center [884, 140] width 67 height 22
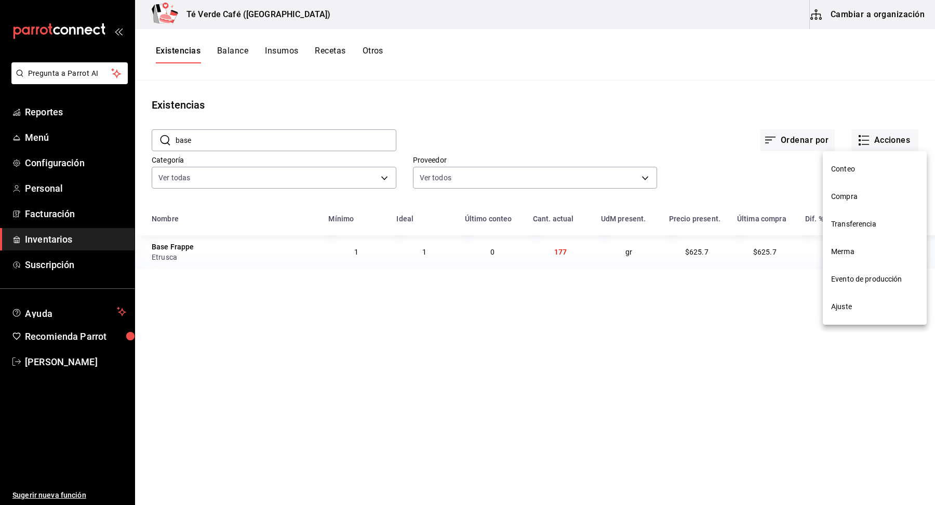
click at [858, 194] on span "Compra" at bounding box center [874, 196] width 87 height 11
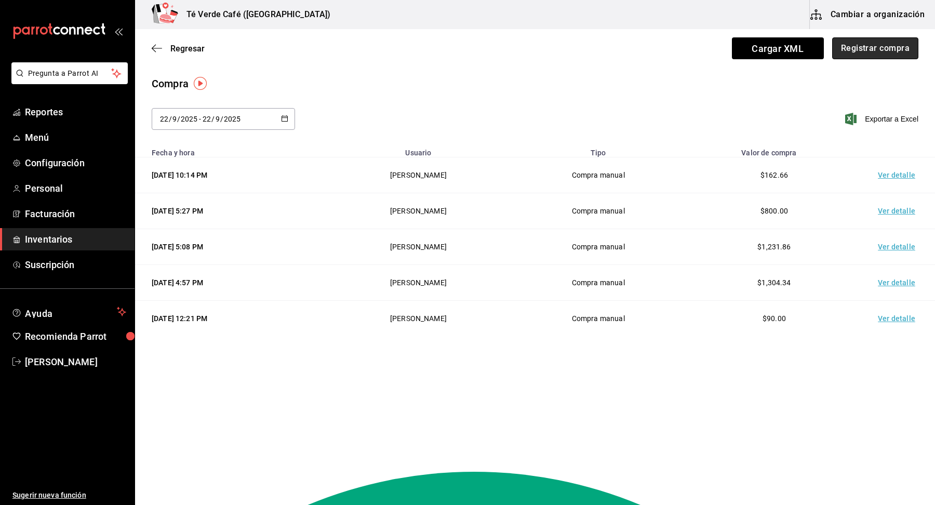
click at [881, 52] on button "Registrar compra" at bounding box center [875, 48] width 86 height 22
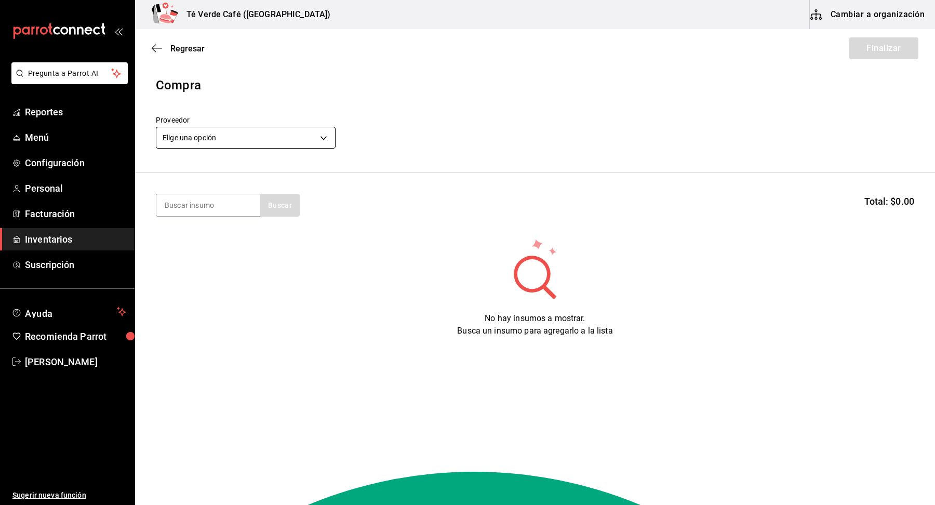
click at [247, 138] on body "Pregunta a Parrot AI Reportes Menú Configuración Personal Facturación Inventari…" at bounding box center [467, 223] width 935 height 446
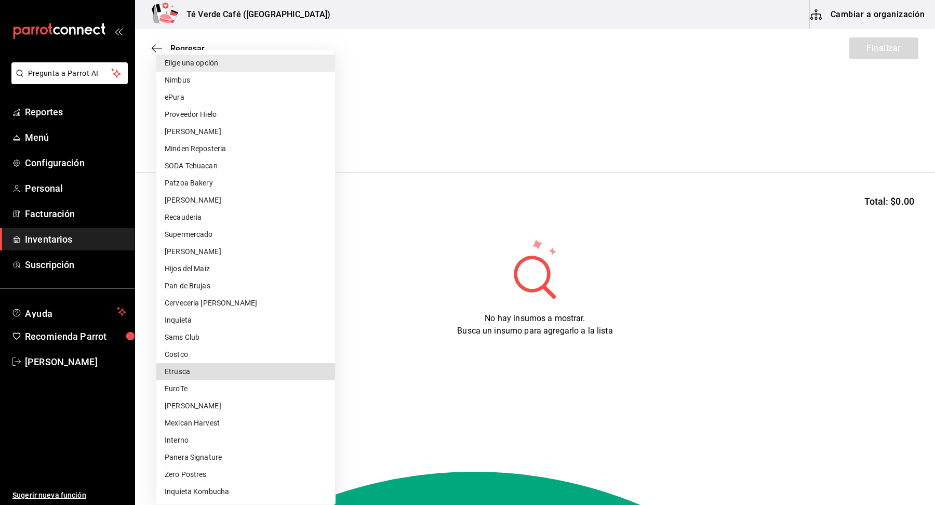
type input "3e645ab5-5ea9-4079-95c5-e8274057e4f7"
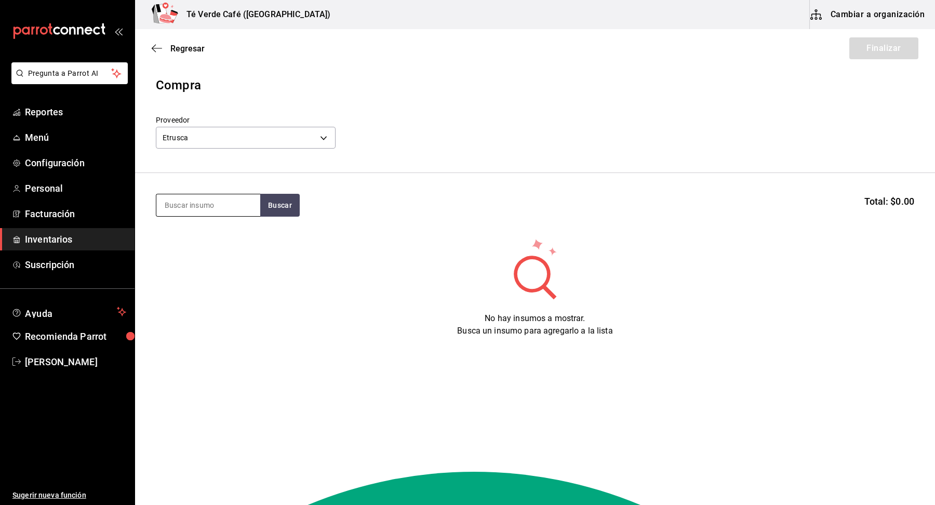
click at [218, 214] on input at bounding box center [208, 205] width 104 height 22
type input "base"
click at [230, 236] on div "Base Frappe" at bounding box center [202, 235] width 74 height 12
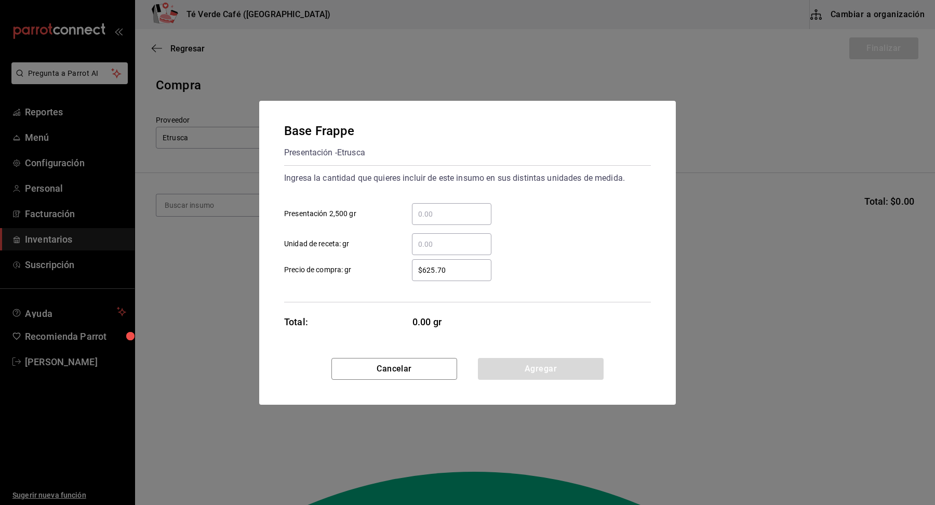
click at [441, 218] on input "​ Presentación 2,500 gr" at bounding box center [451, 214] width 79 height 12
type input "2"
click at [613, 246] on div "​ Unidad de receta: gr" at bounding box center [463, 240] width 375 height 30
click at [567, 377] on button "Agregar" at bounding box center [541, 369] width 126 height 22
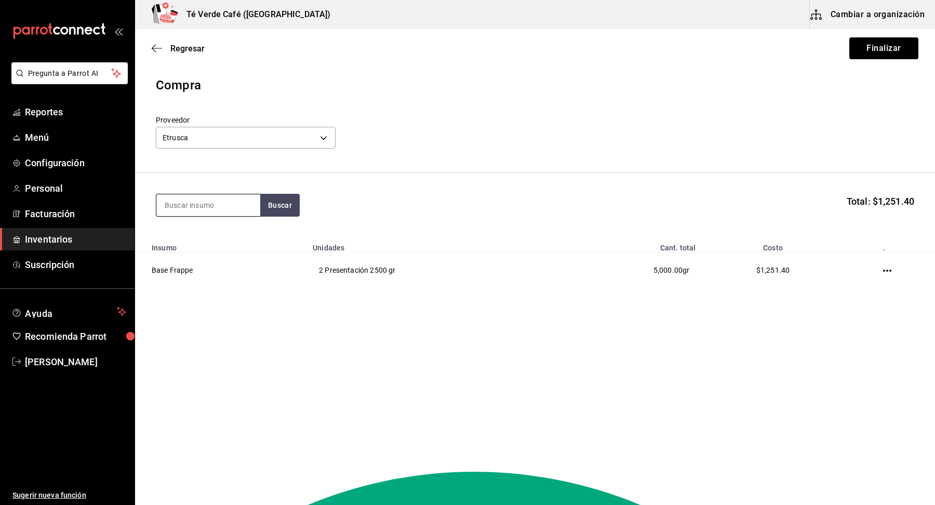
click at [218, 201] on input at bounding box center [208, 205] width 104 height 22
type input "taro"
click at [205, 238] on div "Taro" at bounding box center [202, 235] width 74 height 12
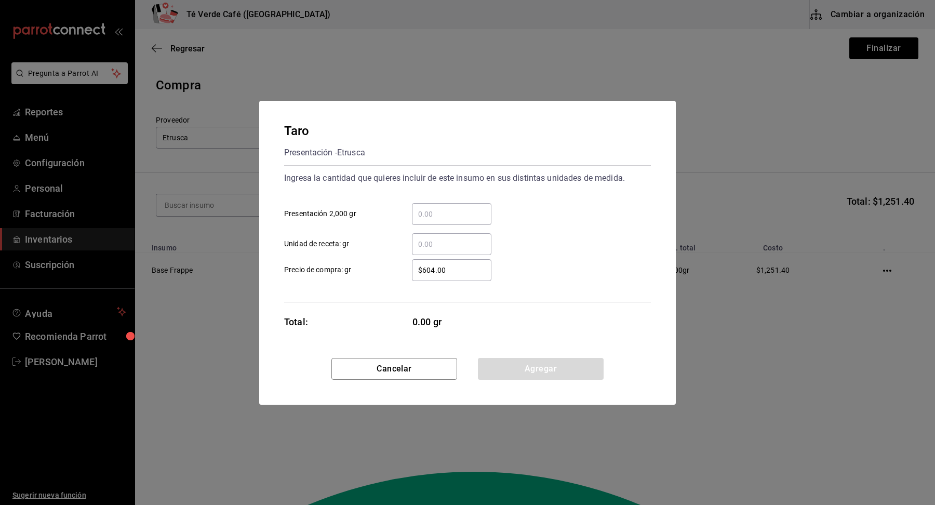
click at [454, 217] on input "​ Presentación 2,000 gr" at bounding box center [451, 214] width 79 height 12
type input "1"
click at [611, 339] on div "Taro Presentación - Etrusca Ingresa la cantidad que quieres incluir de este ins…" at bounding box center [467, 229] width 417 height 257
click at [571, 369] on button "Agregar" at bounding box center [541, 369] width 126 height 22
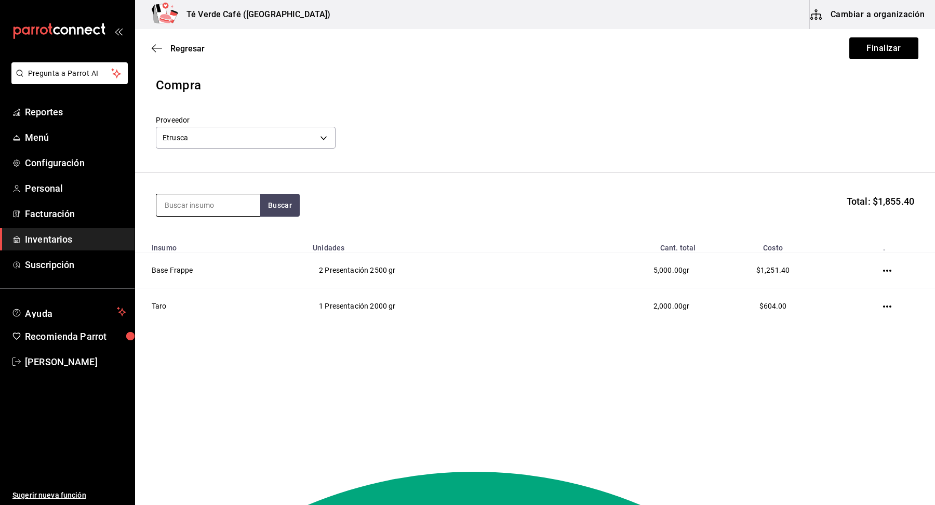
click at [227, 207] on input at bounding box center [208, 205] width 104 height 22
type input "matcha"
click at [218, 236] on div "Matcha" at bounding box center [202, 235] width 74 height 12
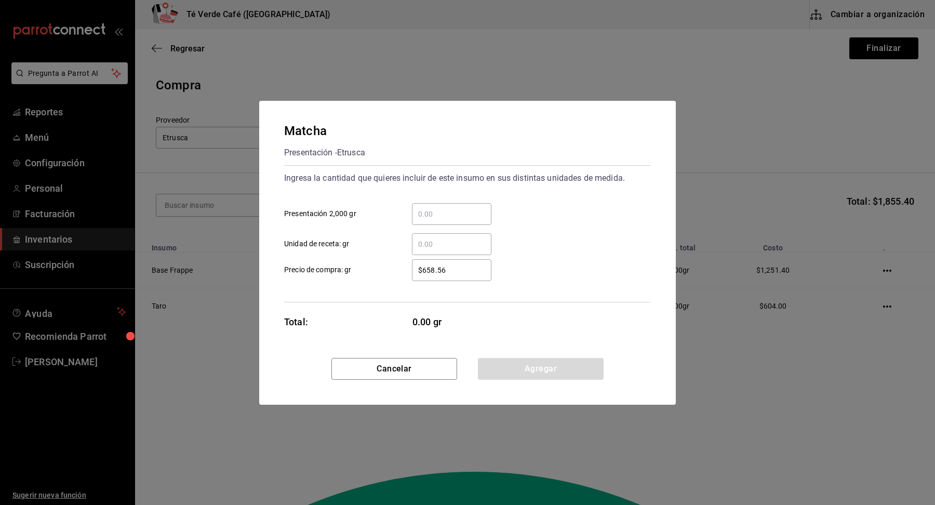
click at [427, 213] on input "​ Presentación 2,000 gr" at bounding box center [451, 214] width 79 height 12
type input "1"
click at [674, 219] on div "Matcha Presentación - Etrusca Ingresa la cantidad que quieres incluir de este i…" at bounding box center [467, 229] width 417 height 257
click at [561, 360] on button "Agregar" at bounding box center [541, 369] width 126 height 22
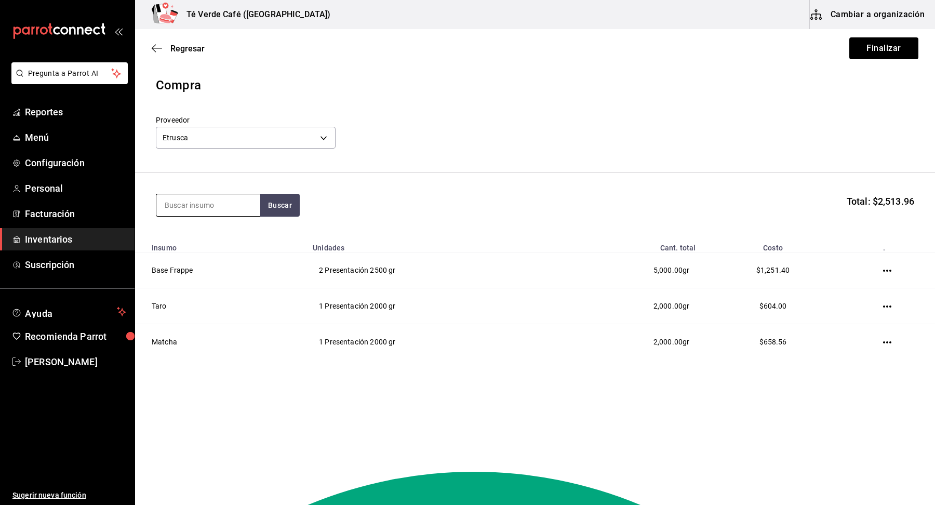
click at [222, 210] on input at bounding box center [208, 205] width 104 height 22
type input "chai"
click at [289, 213] on button "Buscar" at bounding box center [279, 205] width 39 height 23
click at [231, 245] on div "Presentación - Etrusca" at bounding box center [202, 246] width 74 height 11
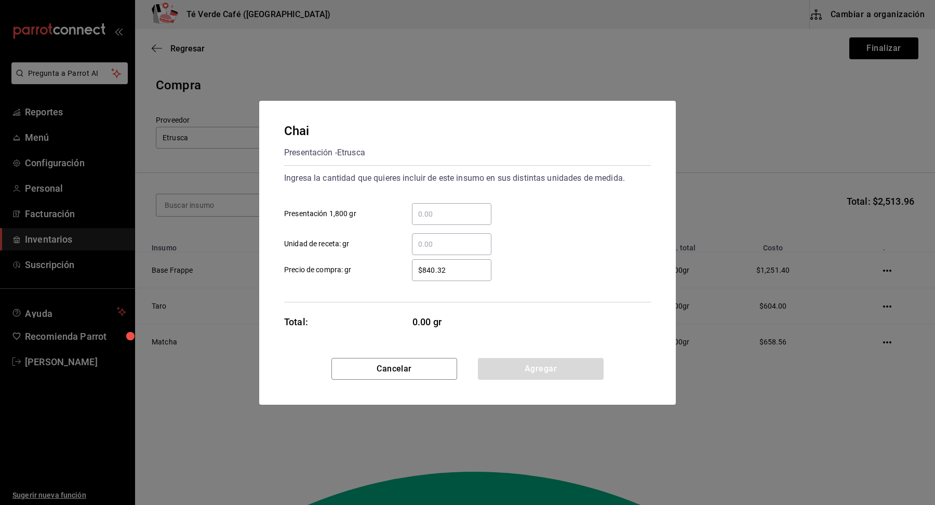
click at [442, 217] on input "​ Presentación 1,800 gr" at bounding box center [451, 214] width 79 height 12
type input "1"
click at [599, 248] on div "​ Unidad de receta: gr" at bounding box center [463, 240] width 375 height 30
click at [569, 367] on button "Agregar" at bounding box center [541, 369] width 126 height 22
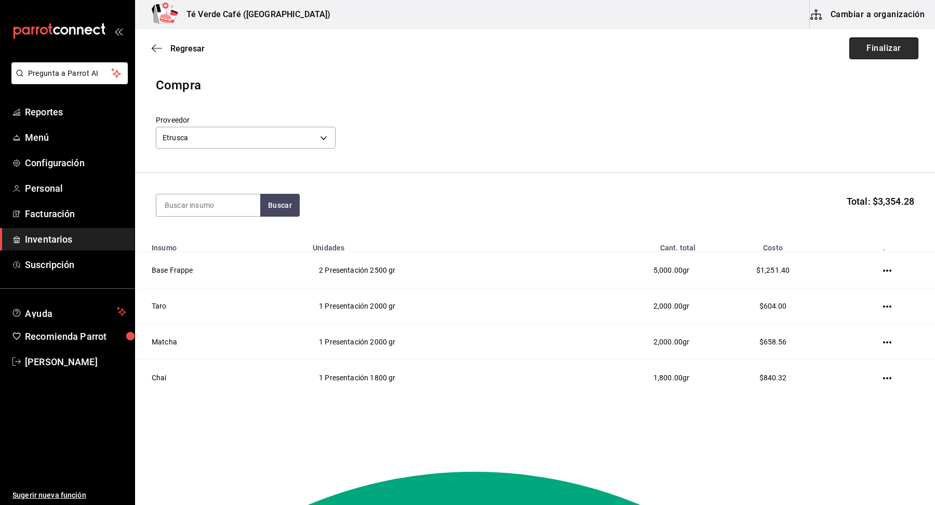
click at [870, 57] on button "Finalizar" at bounding box center [883, 48] width 69 height 22
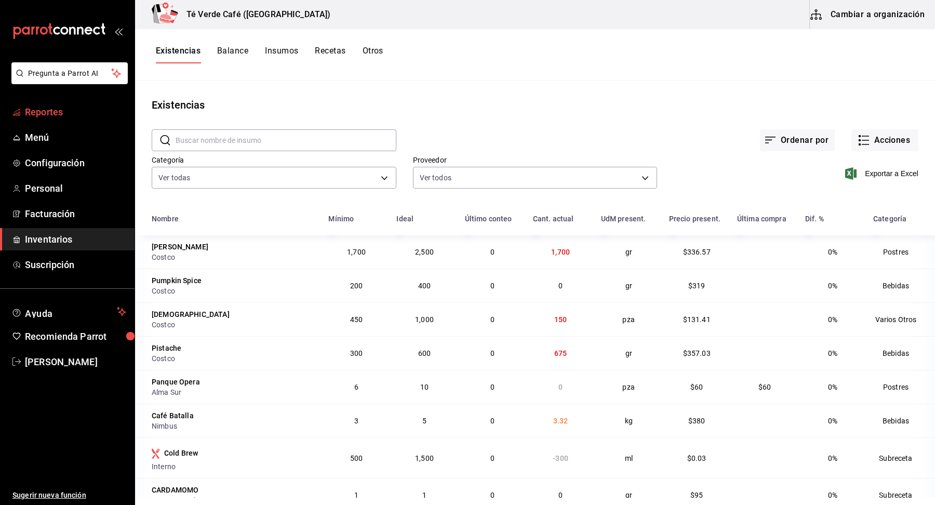
click at [50, 115] on span "Reportes" at bounding box center [75, 112] width 101 height 14
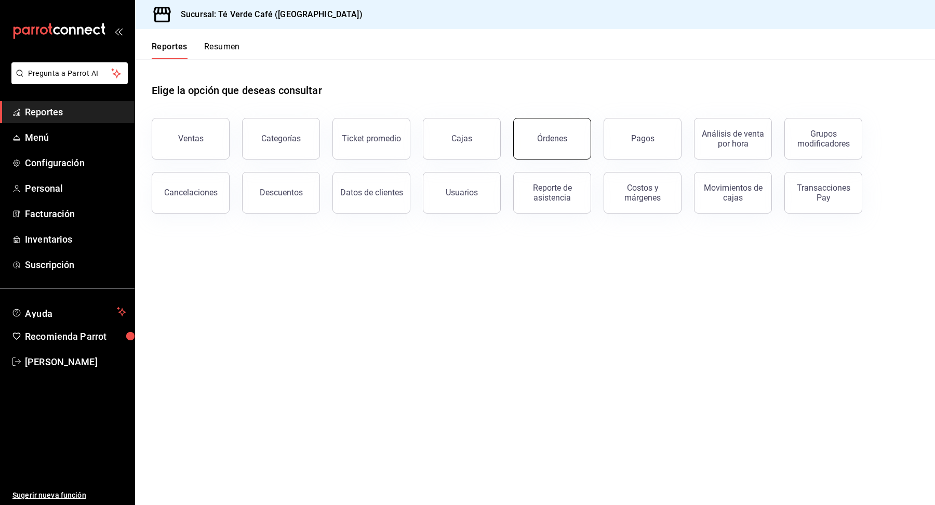
click at [567, 144] on button "Órdenes" at bounding box center [552, 139] width 78 height 42
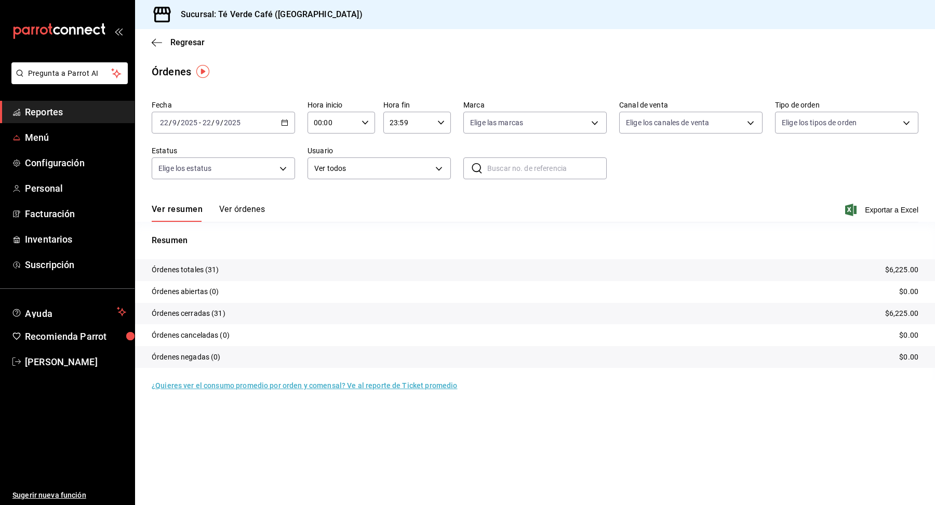
click at [50, 124] on ul "Reportes Menú Configuración Personal Facturación Inventarios Suscripción" at bounding box center [67, 188] width 135 height 175
click at [60, 112] on span "Reportes" at bounding box center [75, 112] width 101 height 14
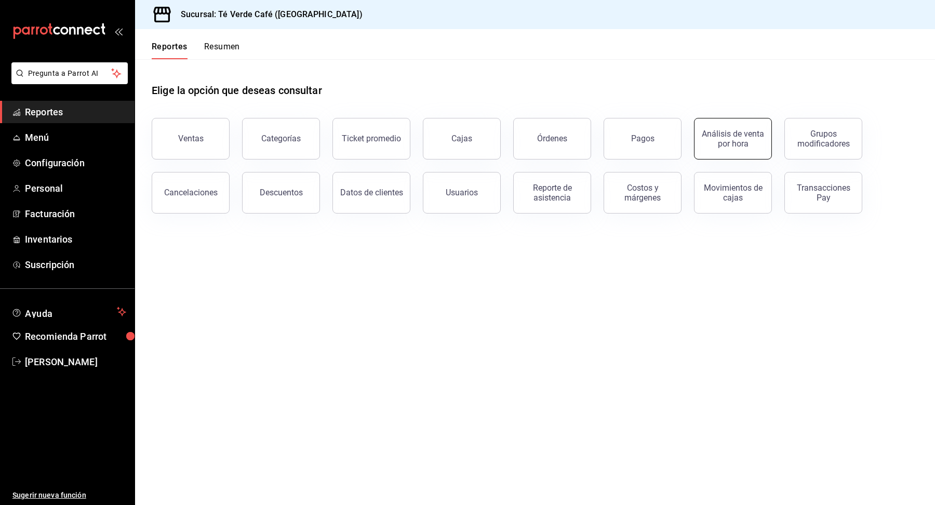
click at [728, 147] on button "Análisis de venta por hora" at bounding box center [733, 139] width 78 height 42
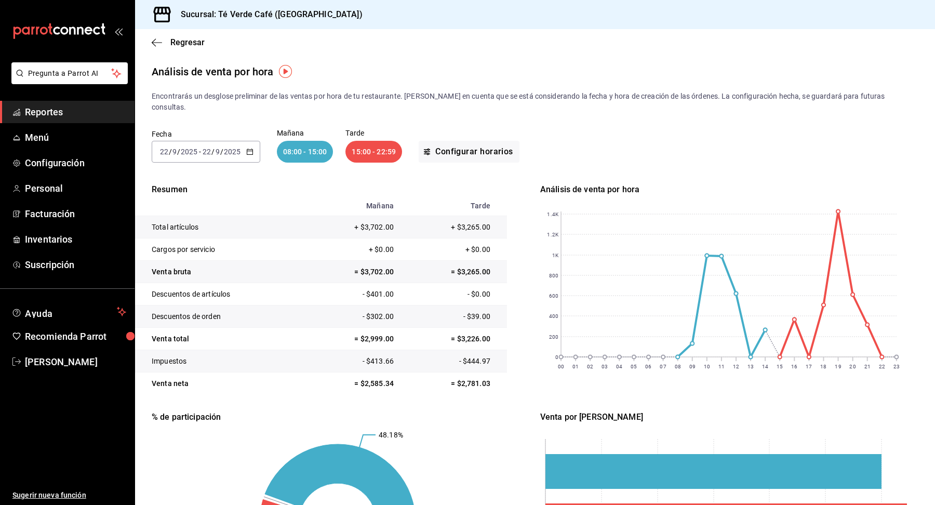
click at [247, 149] on \(Stroke\) "button" at bounding box center [250, 152] width 6 height 6
click at [180, 248] on span "Mes actual" at bounding box center [200, 253] width 80 height 11
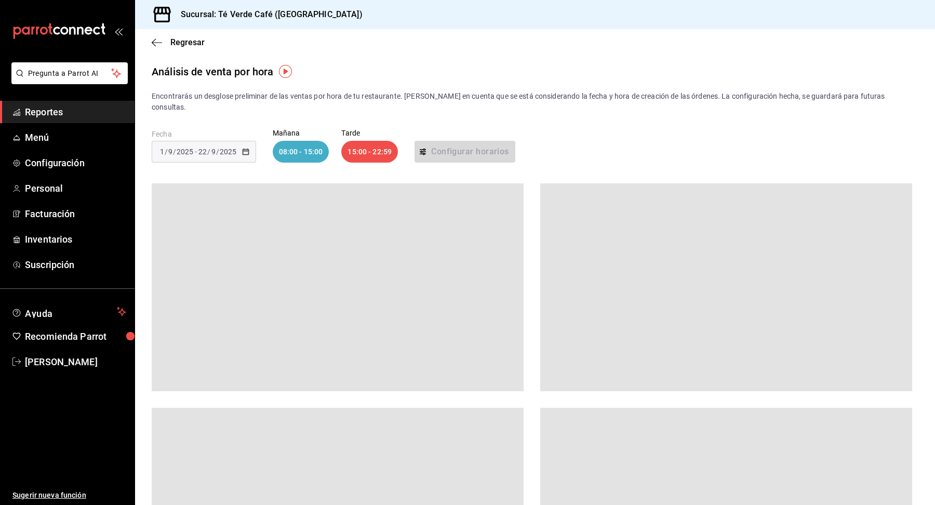
click at [615, 135] on div "Fecha [DATE] [DATE] - [DATE] [DATE] [DATE] 08:00 - 15:00 Tarde 15:00 - 22:59 Co…" at bounding box center [535, 146] width 767 height 66
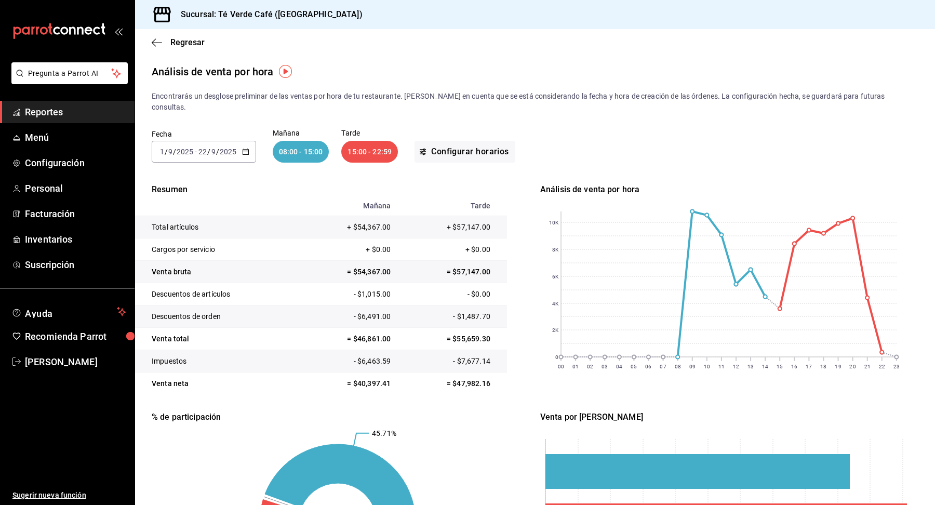
click at [49, 117] on span "Reportes" at bounding box center [75, 112] width 101 height 14
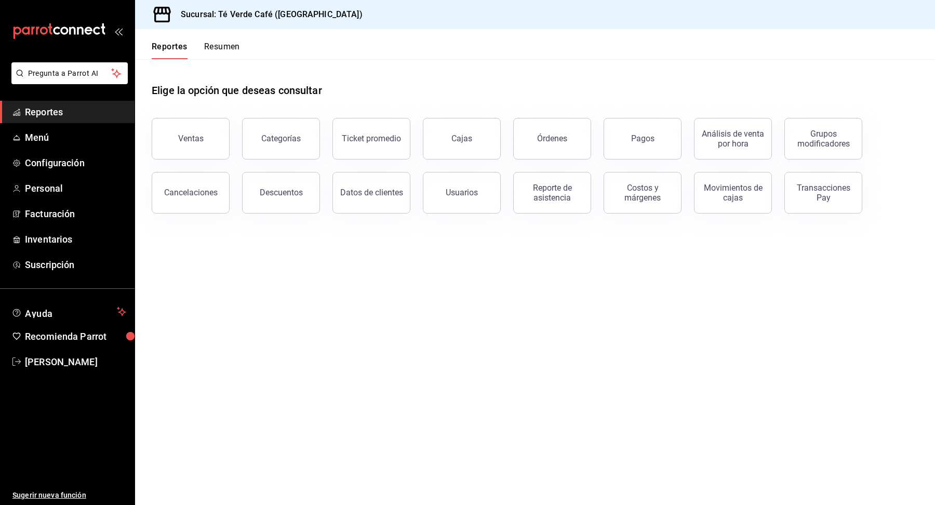
click at [219, 48] on button "Resumen" at bounding box center [222, 51] width 36 height 18
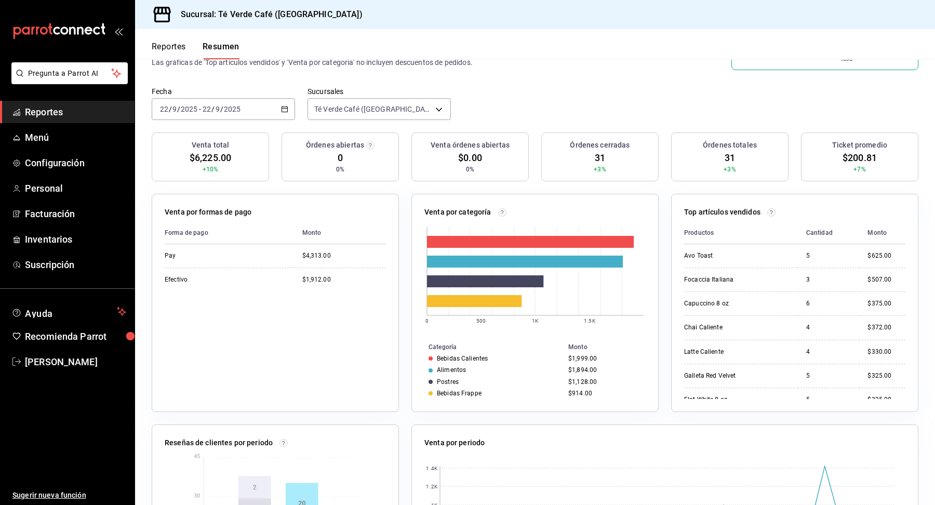
scroll to position [66, 0]
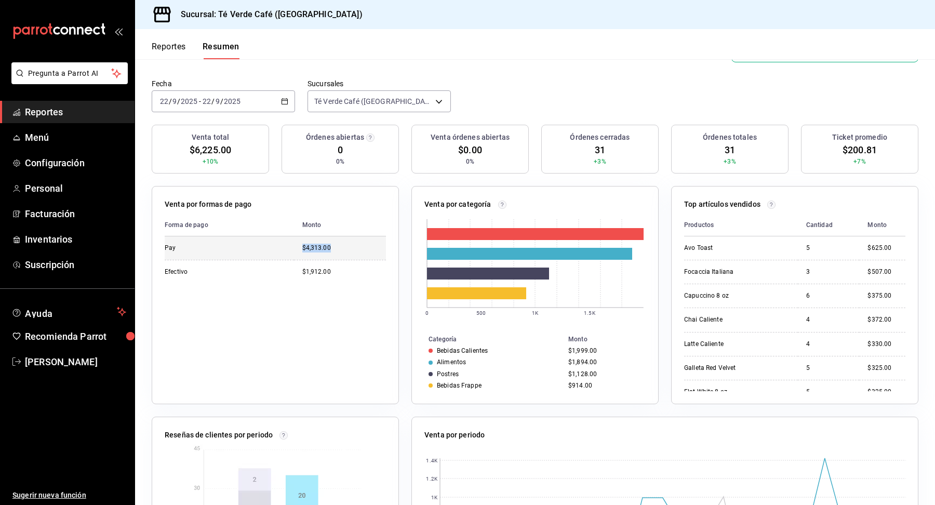
drag, startPoint x: 339, startPoint y: 242, endPoint x: 297, endPoint y: 240, distance: 42.1
click at [297, 240] on td "$4,313.00" at bounding box center [340, 247] width 92 height 23
copy div "$4,313.00"
drag, startPoint x: 331, startPoint y: 266, endPoint x: 301, endPoint y: 266, distance: 30.6
click at [301, 266] on td "$1,912.00" at bounding box center [340, 272] width 92 height 24
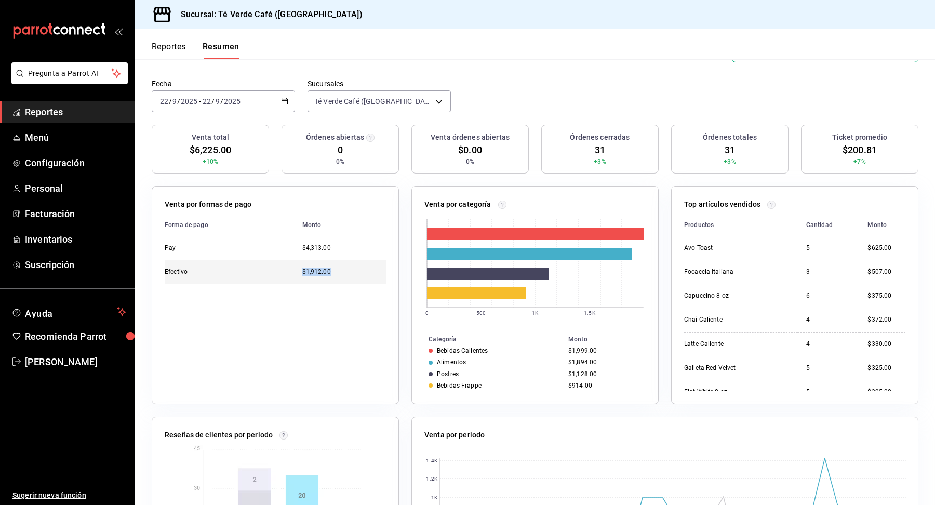
copy div "$1,912.00"
